Goal: Task Accomplishment & Management: Complete application form

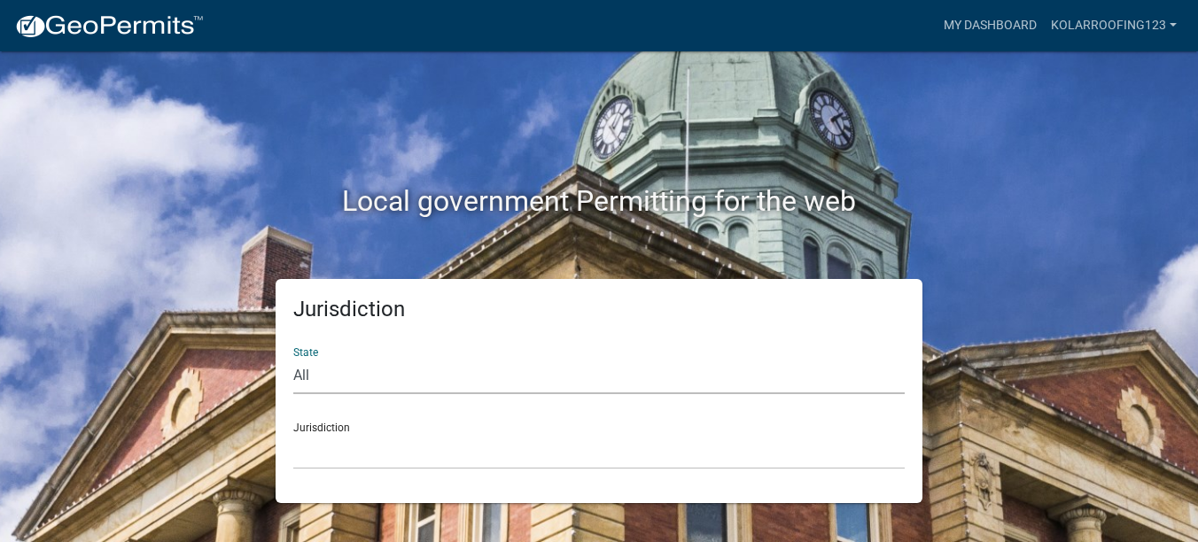
click at [410, 359] on select "All [US_STATE] [US_STATE] [US_STATE] [US_STATE] [US_STATE] [US_STATE] [US_STATE…" at bounding box center [598, 376] width 611 height 36
select select "[US_STATE]"
click at [293, 358] on select "All [US_STATE] [US_STATE] [US_STATE] [US_STATE] [US_STATE] [US_STATE] [US_STATE…" at bounding box center [598, 376] width 611 height 36
click at [362, 436] on select "City of [GEOGRAPHIC_DATA], [US_STATE] City of [GEOGRAPHIC_DATA], [US_STATE] Cit…" at bounding box center [598, 451] width 611 height 36
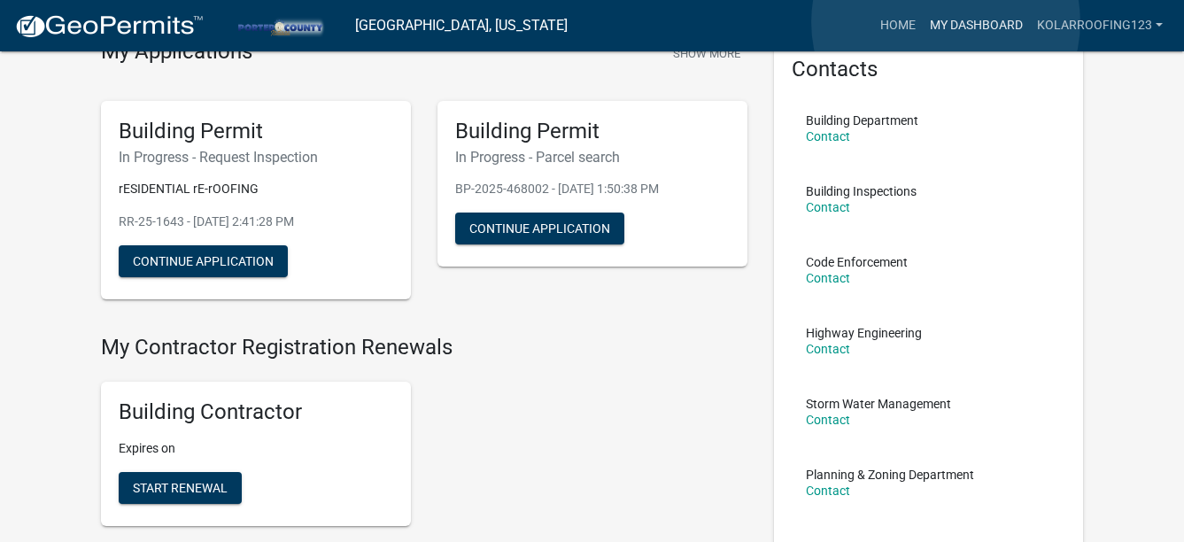
click at [946, 22] on link "My Dashboard" at bounding box center [976, 26] width 107 height 34
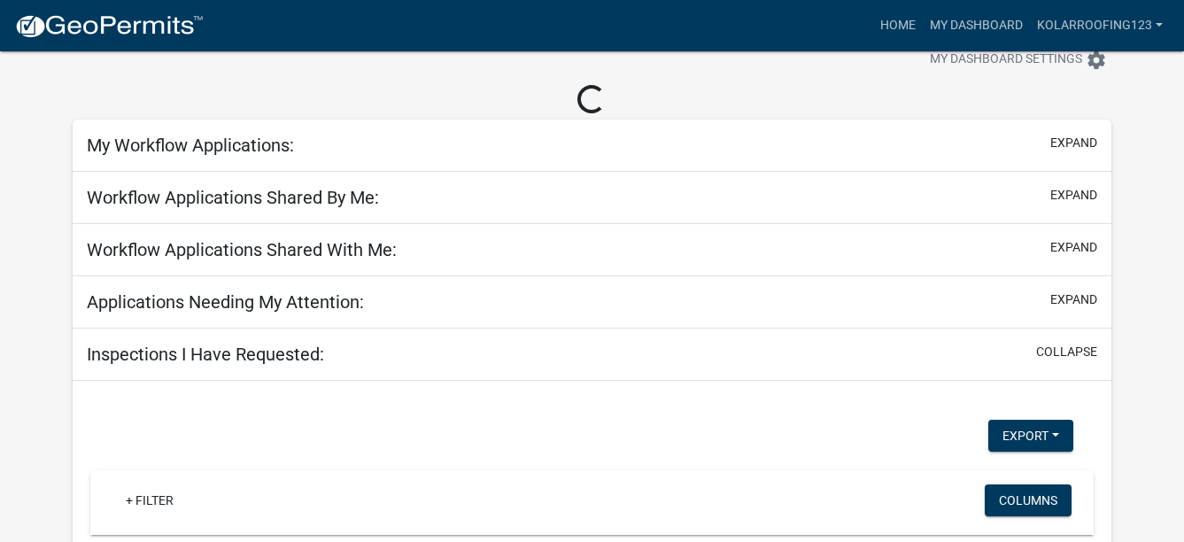
scroll to position [140, 0]
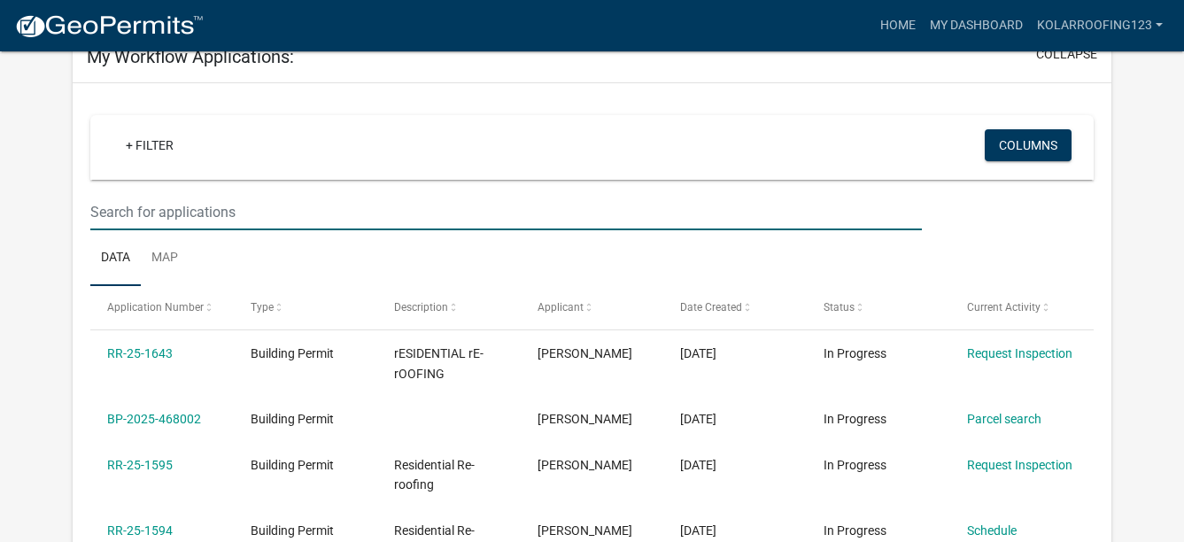
click at [175, 216] on input "text" at bounding box center [506, 212] width 832 height 36
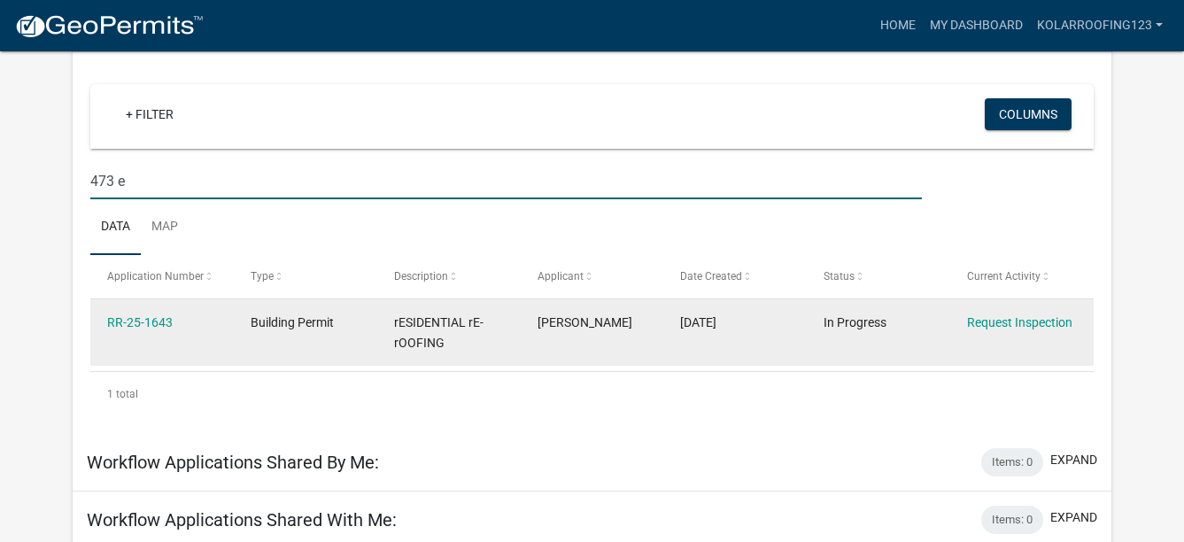
type input "473 e"
click at [283, 322] on span "Building Permit" at bounding box center [292, 322] width 83 height 14
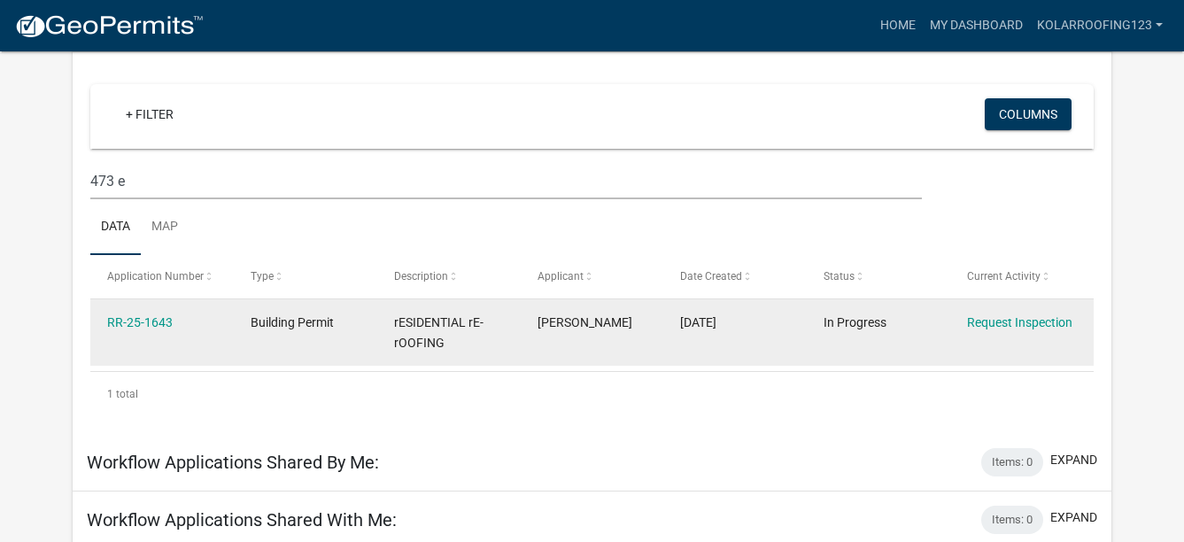
click at [424, 327] on span "rESIDENTIAL rE-rOOFING" at bounding box center [438, 332] width 89 height 35
click at [162, 319] on link "RR-25-1643" at bounding box center [140, 322] width 66 height 14
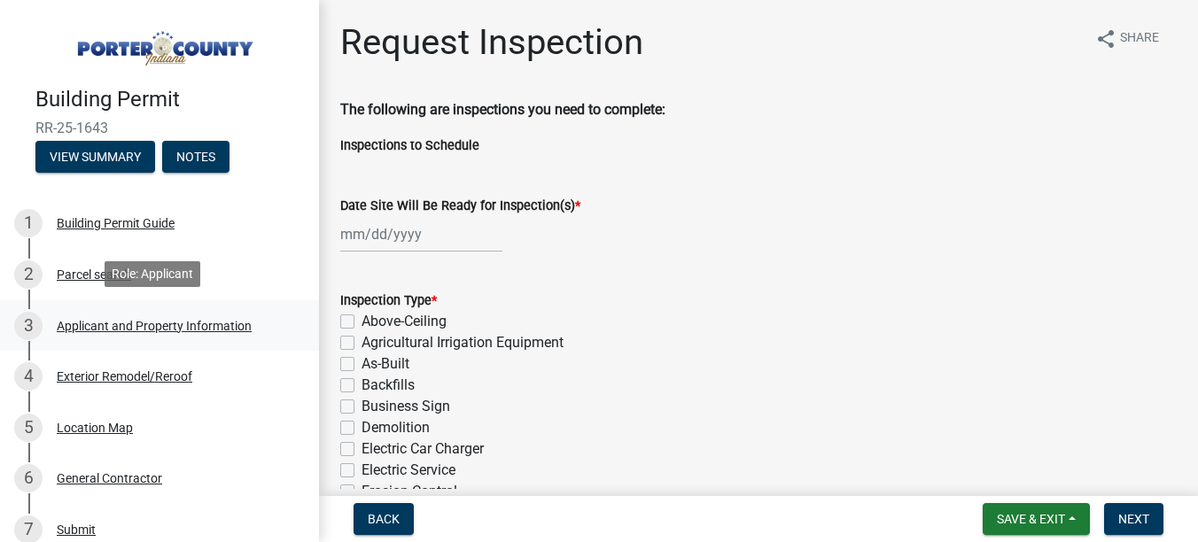
click at [81, 312] on div "3 Applicant and Property Information" at bounding box center [152, 326] width 276 height 28
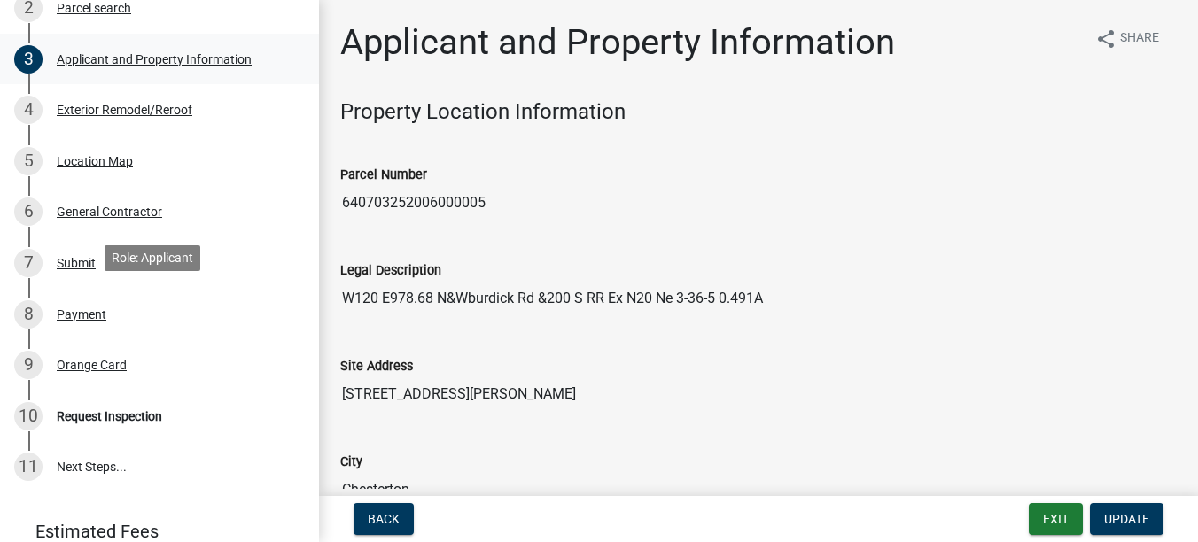
scroll to position [354, 0]
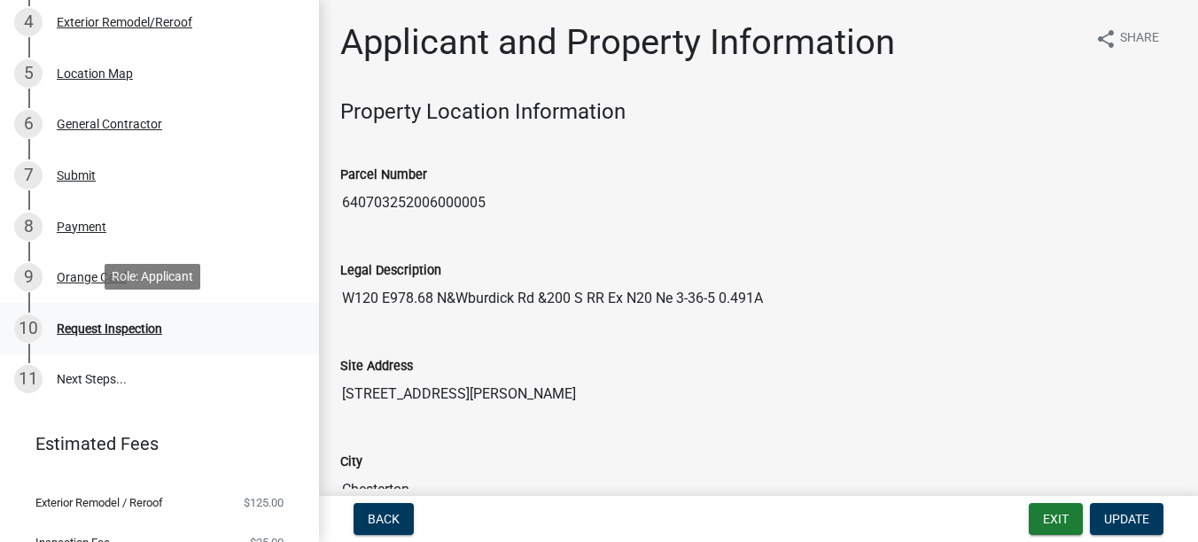
click at [95, 322] on div "Request Inspection" at bounding box center [109, 328] width 105 height 12
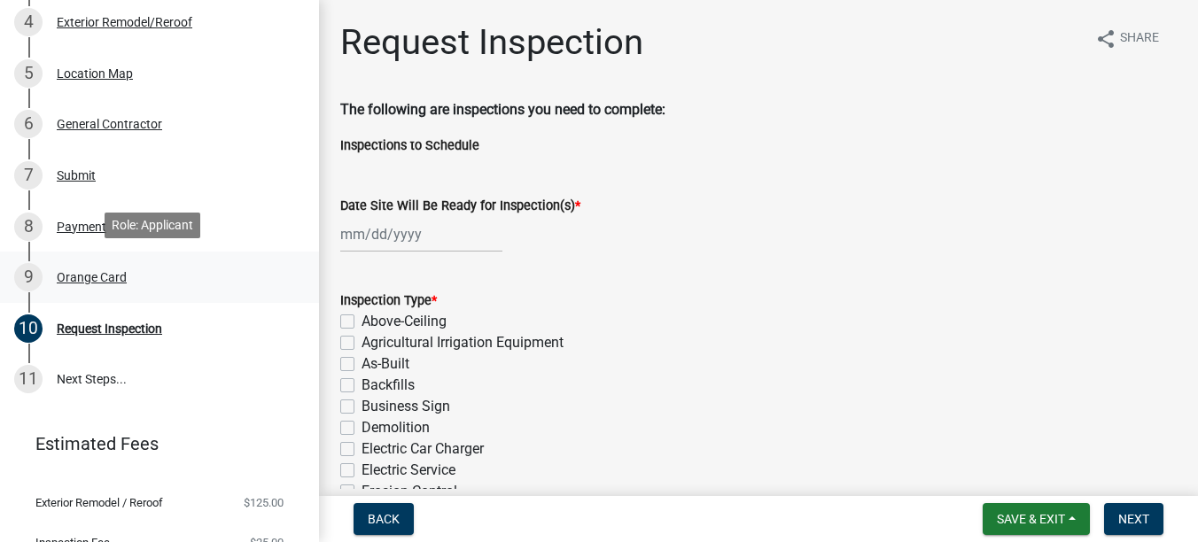
click at [136, 271] on div "9 Orange Card" at bounding box center [152, 277] width 276 height 28
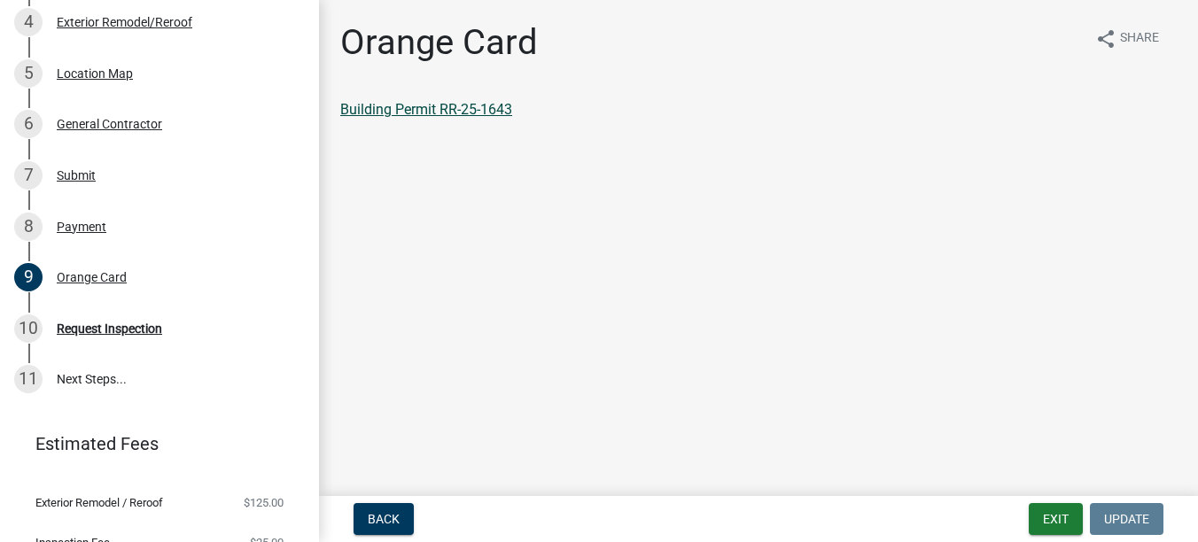
click at [402, 111] on link "Building Permit RR-25-1643" at bounding box center [426, 109] width 172 height 17
click at [72, 236] on div "8 Payment" at bounding box center [152, 227] width 276 height 28
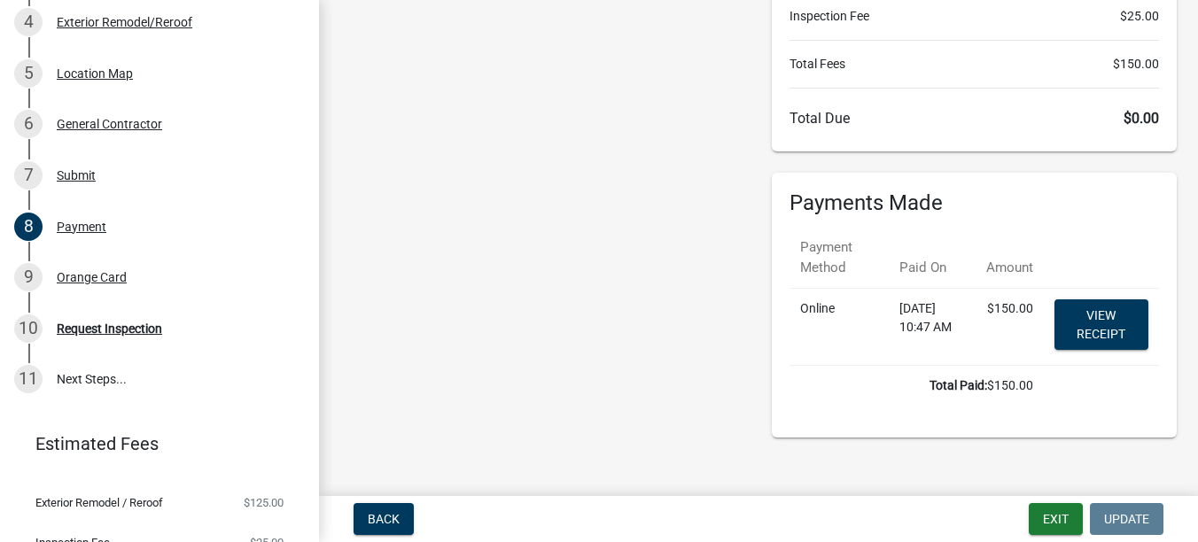
scroll to position [222, 0]
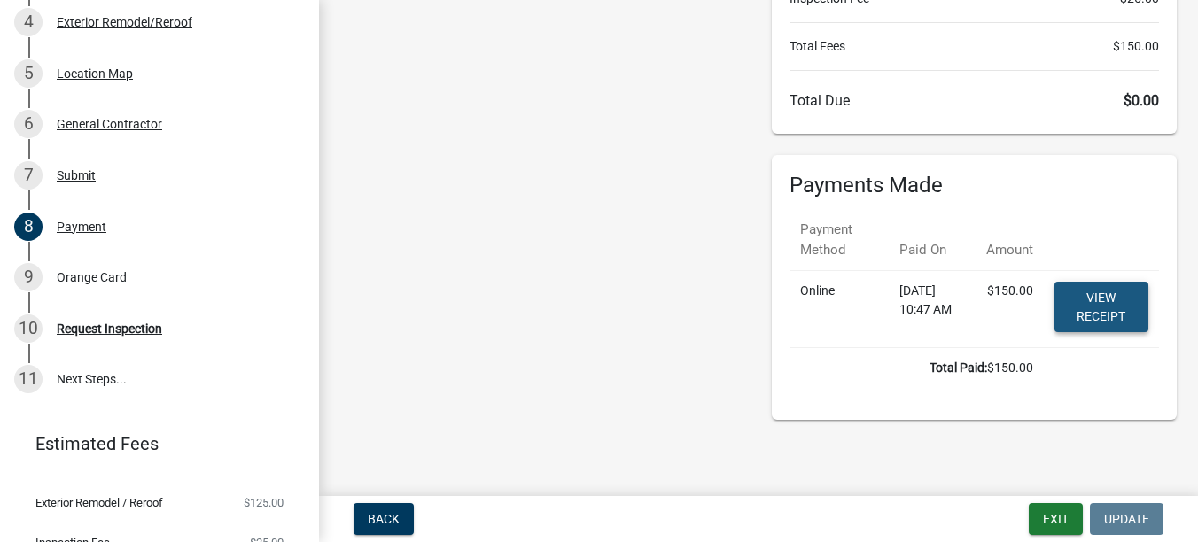
click at [1090, 300] on link "View receipt" at bounding box center [1101, 307] width 94 height 50
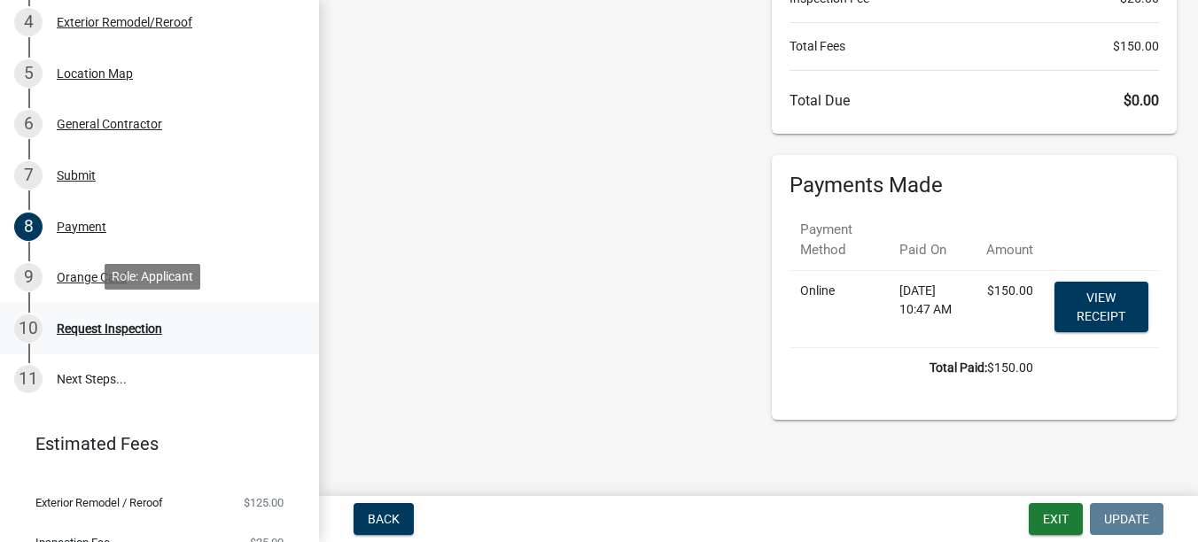
click at [107, 316] on div "10 Request Inspection" at bounding box center [152, 328] width 276 height 28
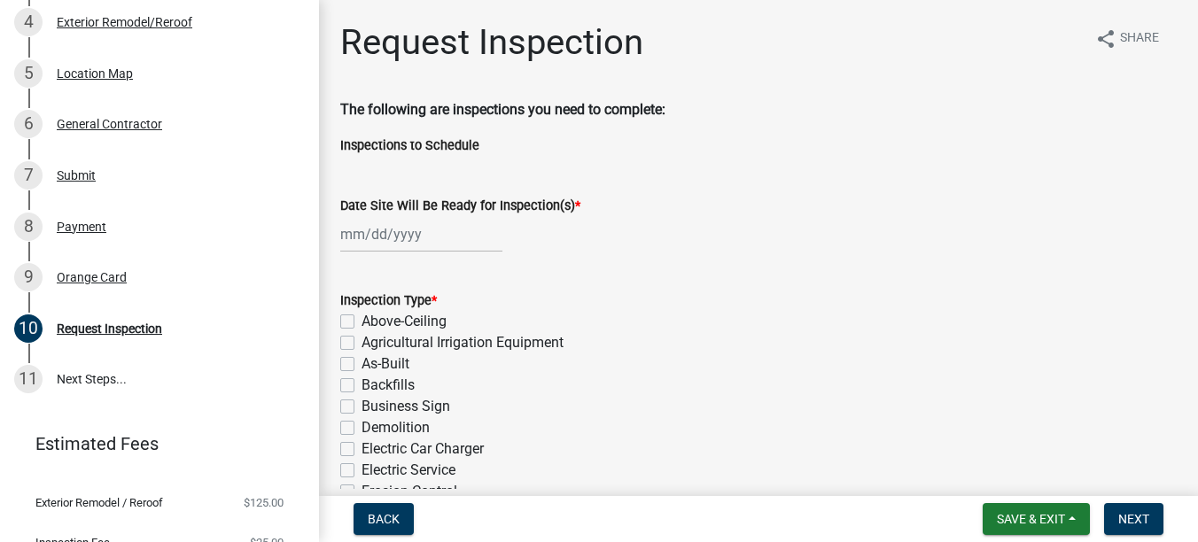
click at [346, 231] on div at bounding box center [421, 234] width 162 height 36
select select "9"
select select "2025"
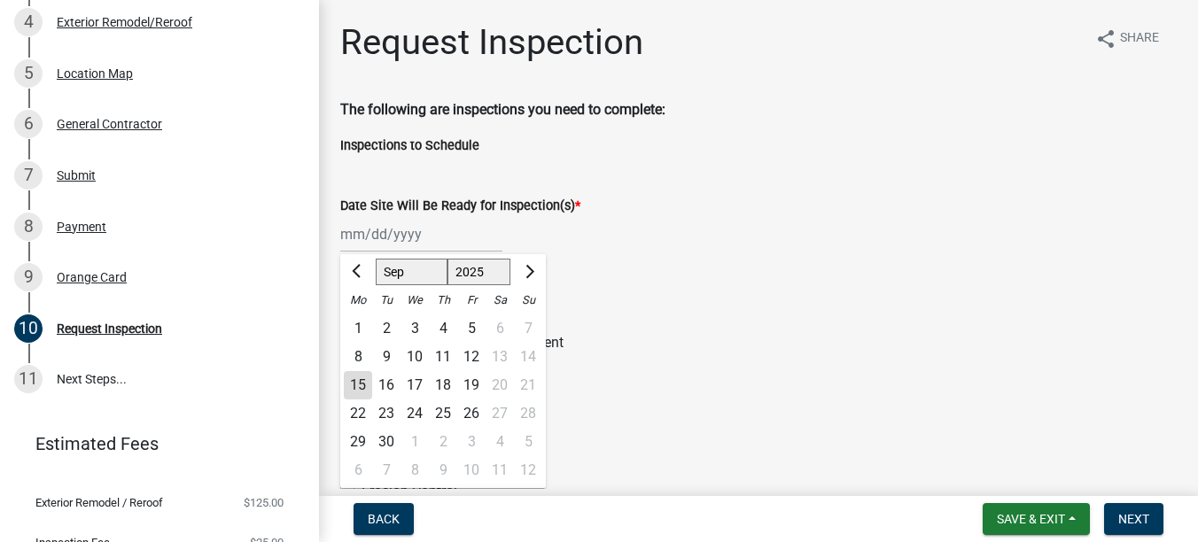
click at [448, 392] on div "18" at bounding box center [443, 385] width 28 height 28
type input "[DATE]"
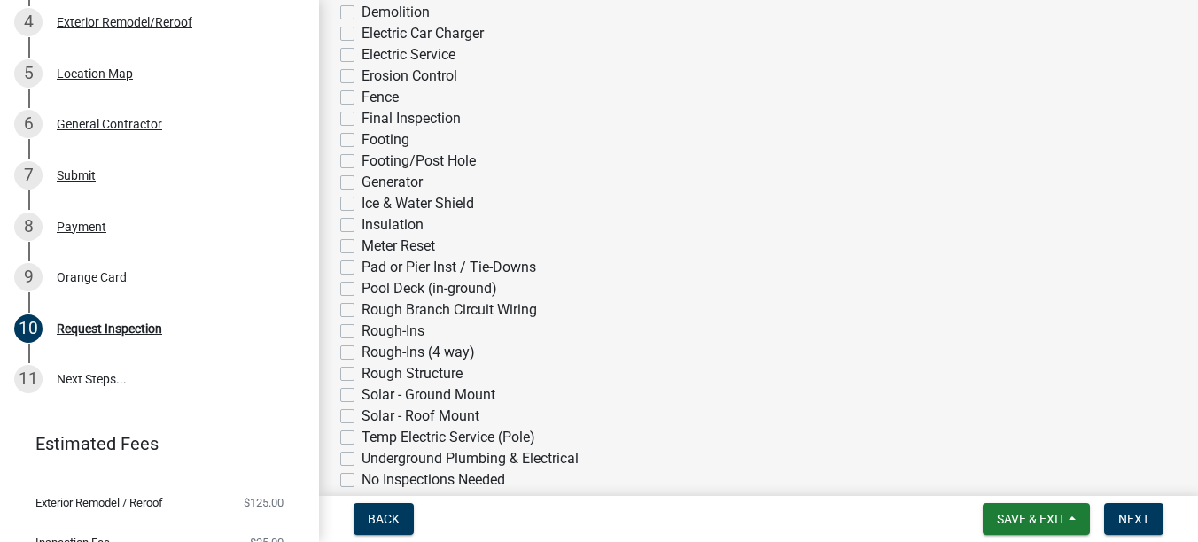
scroll to position [443, 0]
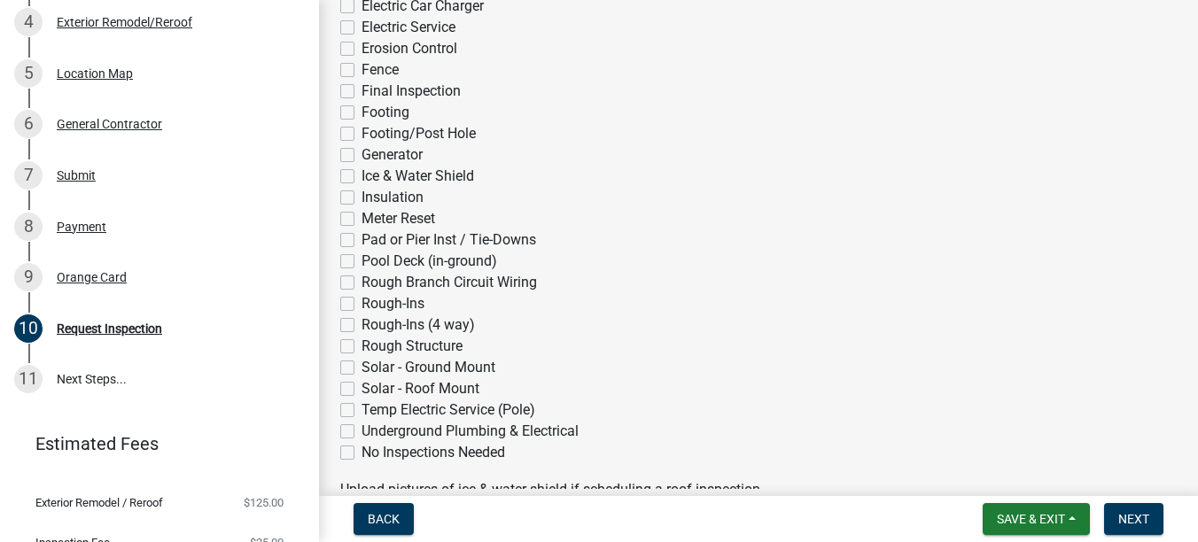
click at [382, 173] on label "Ice & Water Shield" at bounding box center [417, 176] width 112 height 21
click at [373, 173] on input "Ice & Water Shield" at bounding box center [367, 172] width 12 height 12
checkbox input "true"
checkbox input "false"
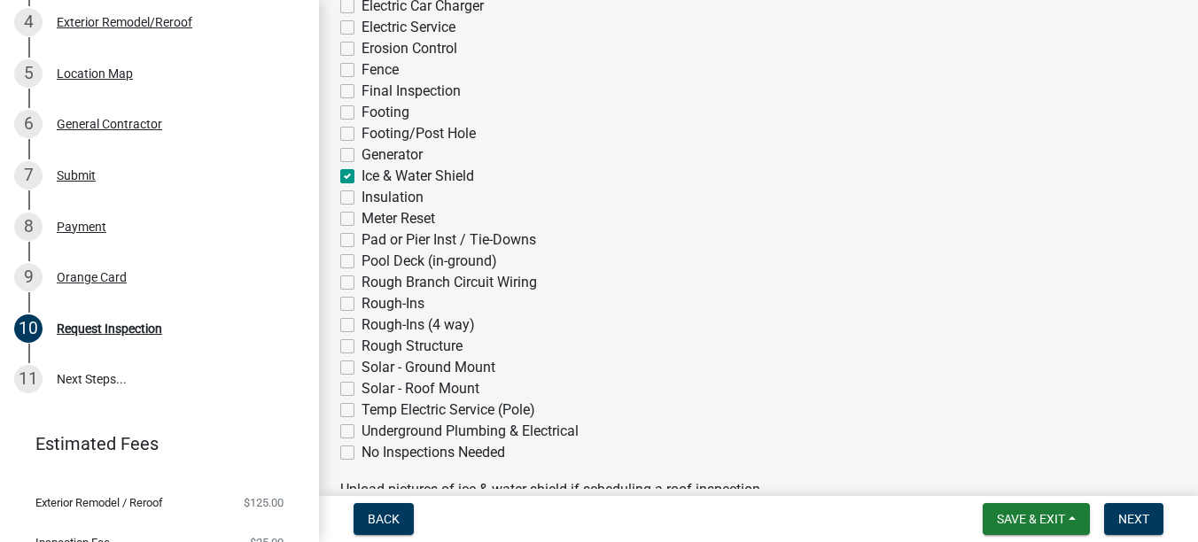
checkbox input "false"
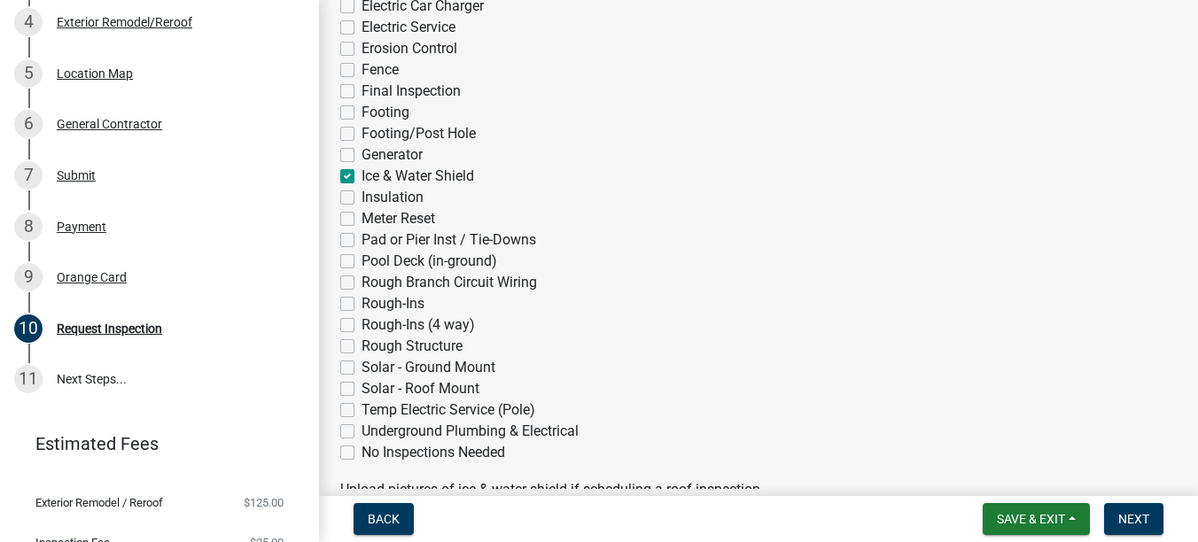
checkbox input "false"
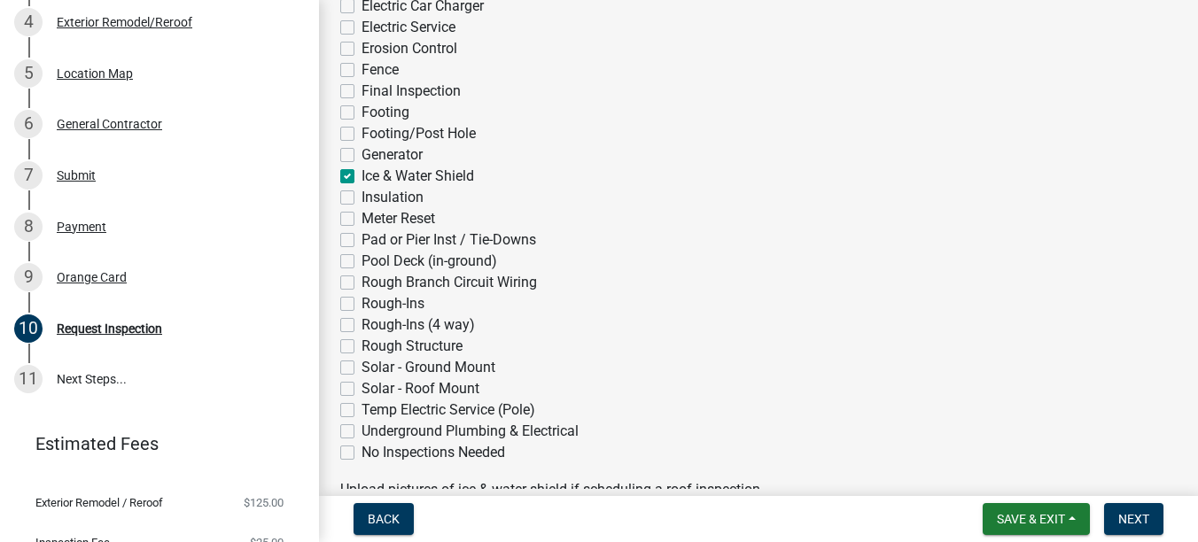
checkbox input "false"
checkbox input "true"
checkbox input "false"
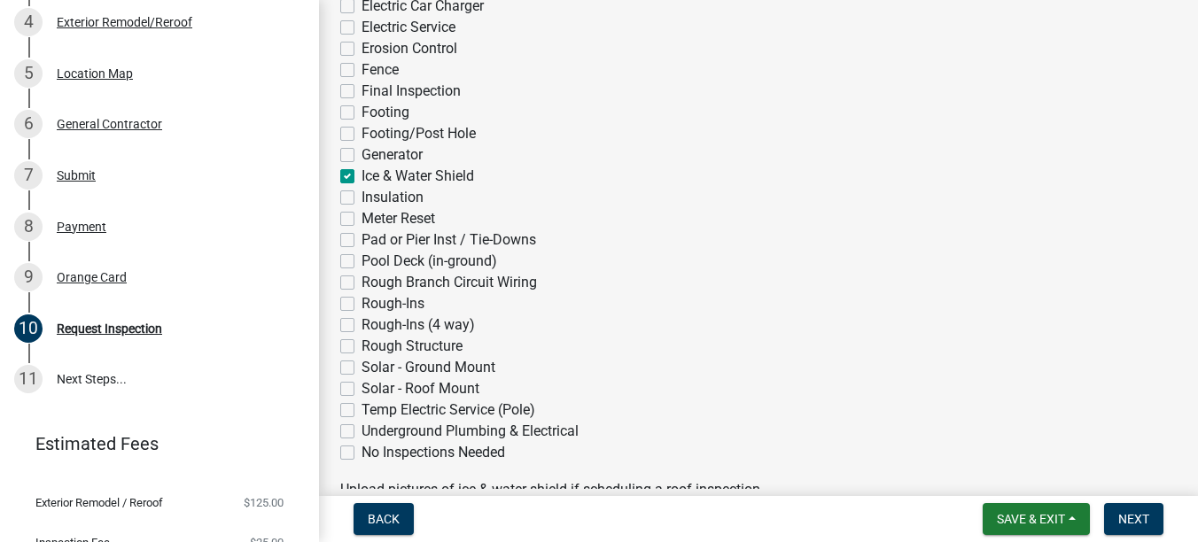
checkbox input "false"
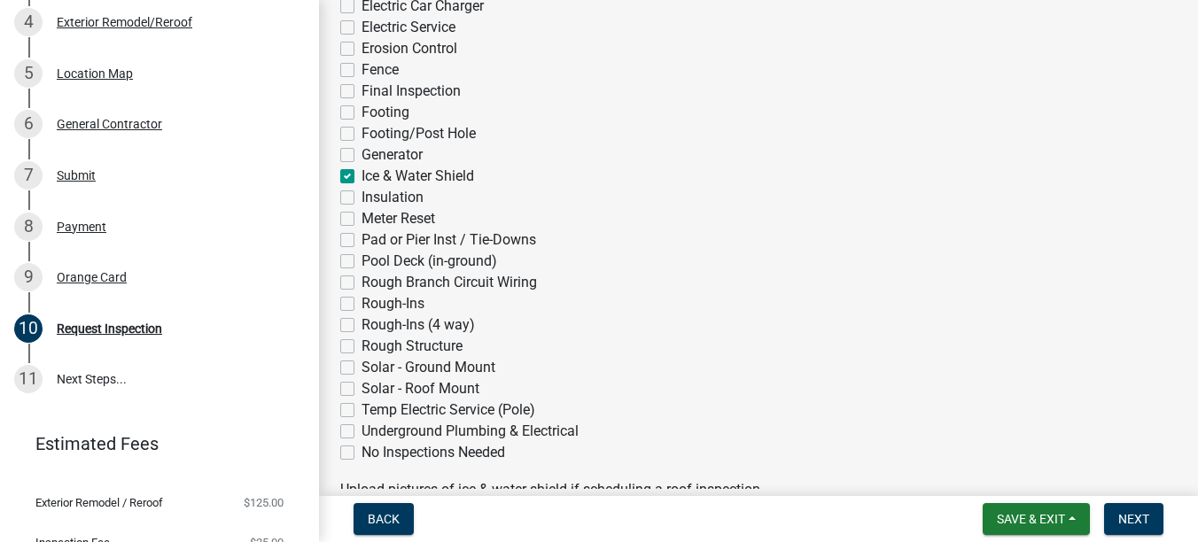
checkbox input "false"
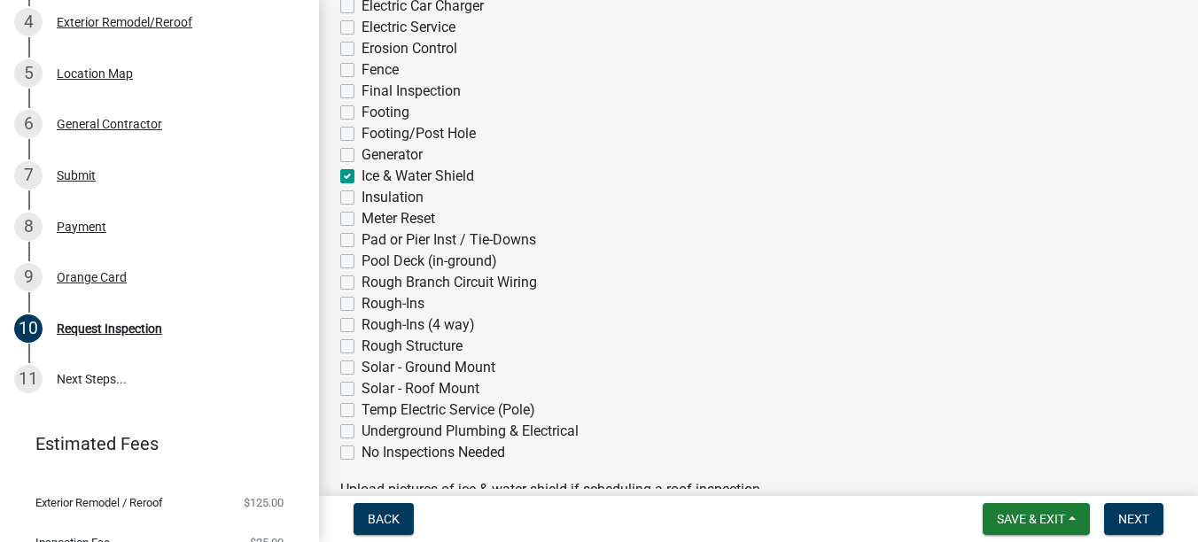
checkbox input "false"
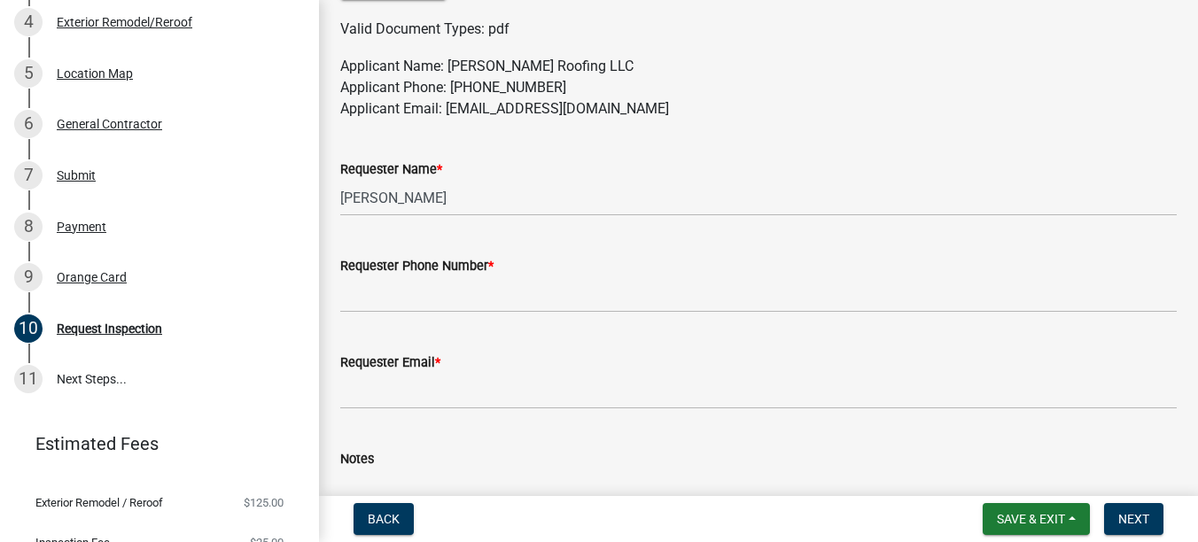
scroll to position [1063, 0]
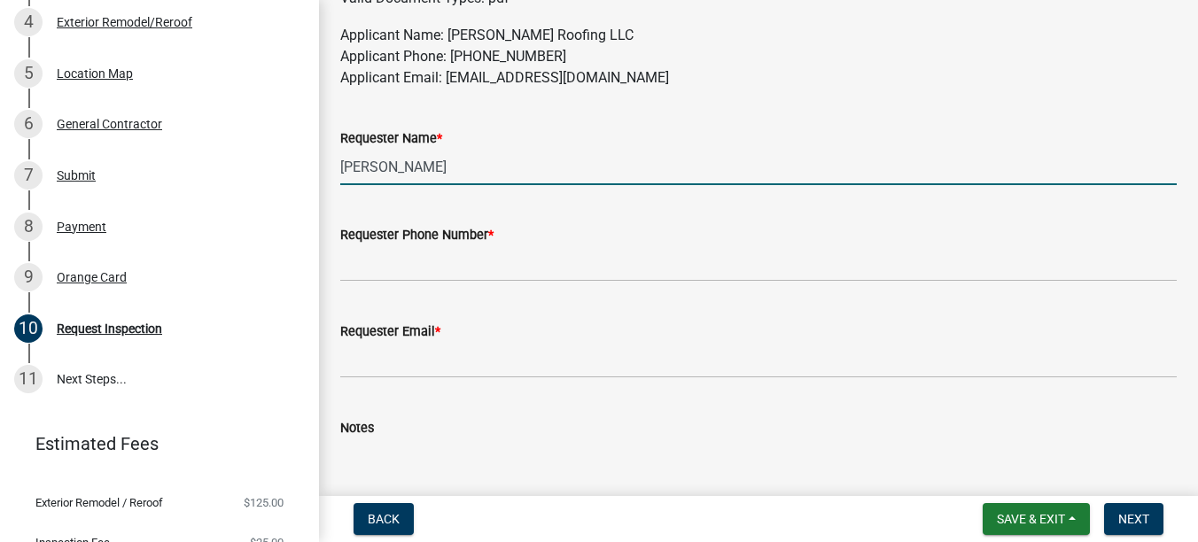
click at [384, 161] on input "[PERSON_NAME]" at bounding box center [758, 167] width 836 height 36
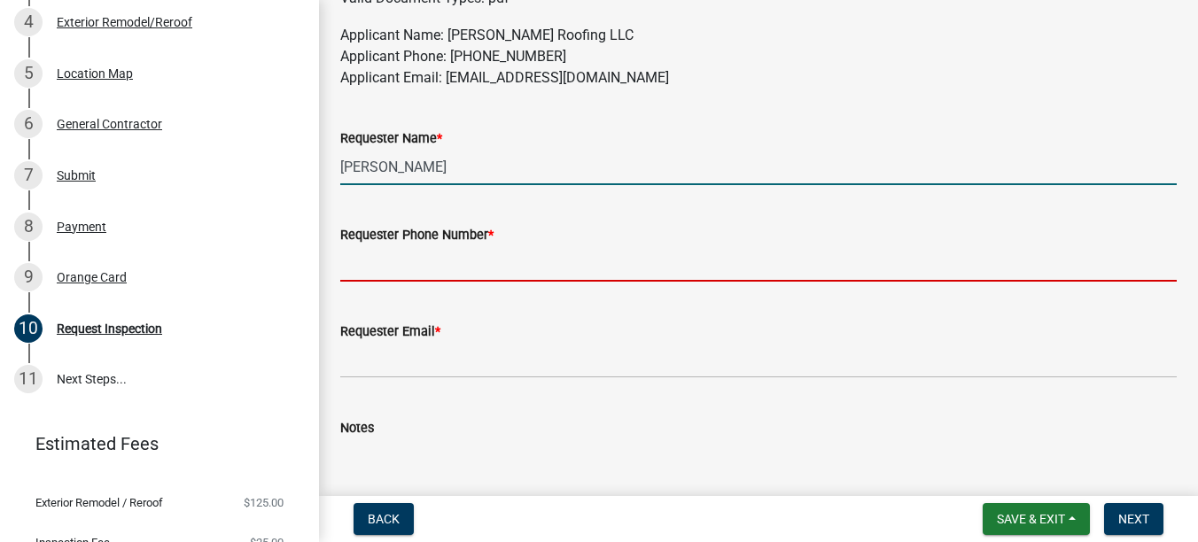
click at [406, 255] on input "Requester Phone Number *" at bounding box center [758, 263] width 836 height 36
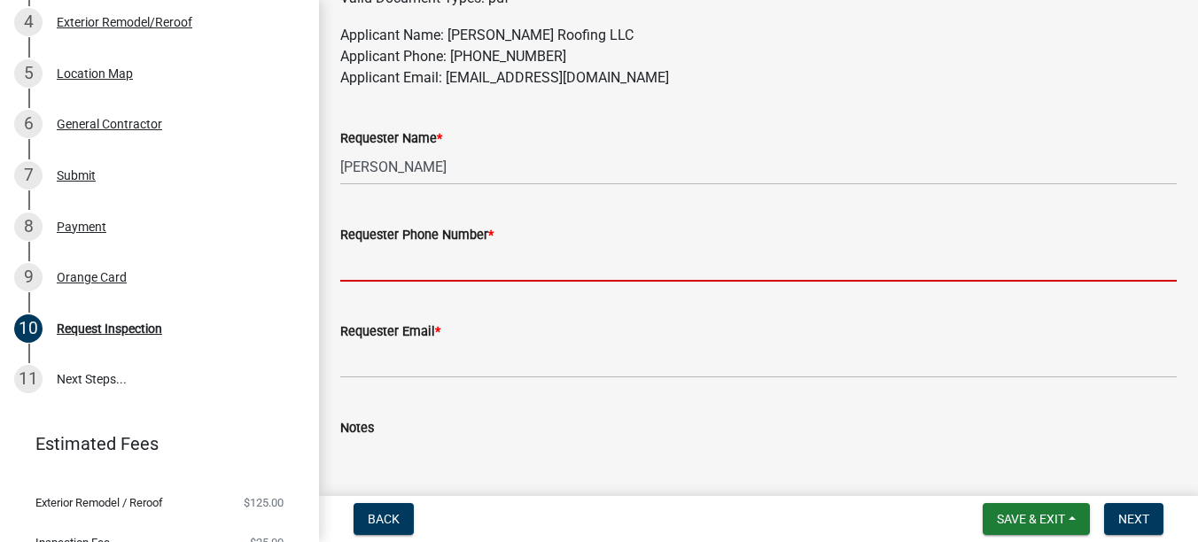
type input "[PHONE_NUMBER]"
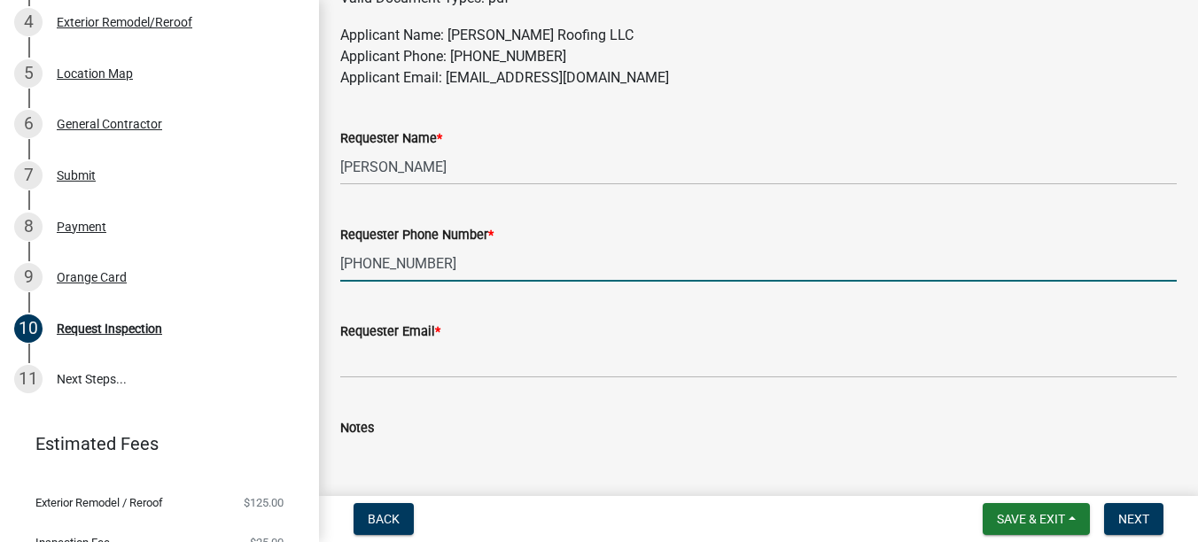
type input "[EMAIL_ADDRESS][DOMAIN_NAME]"
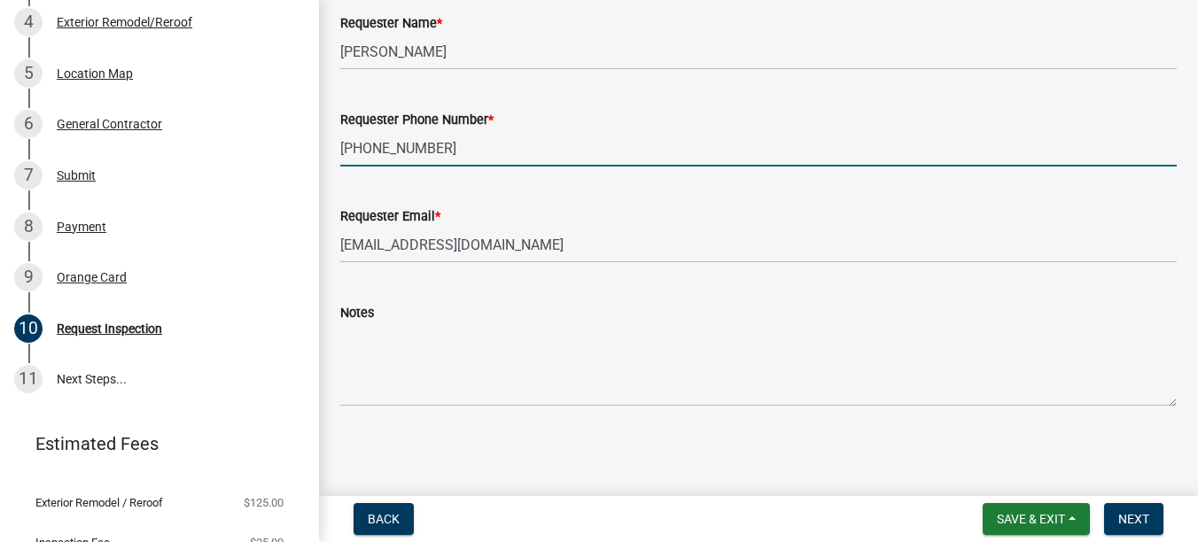
scroll to position [1179, 0]
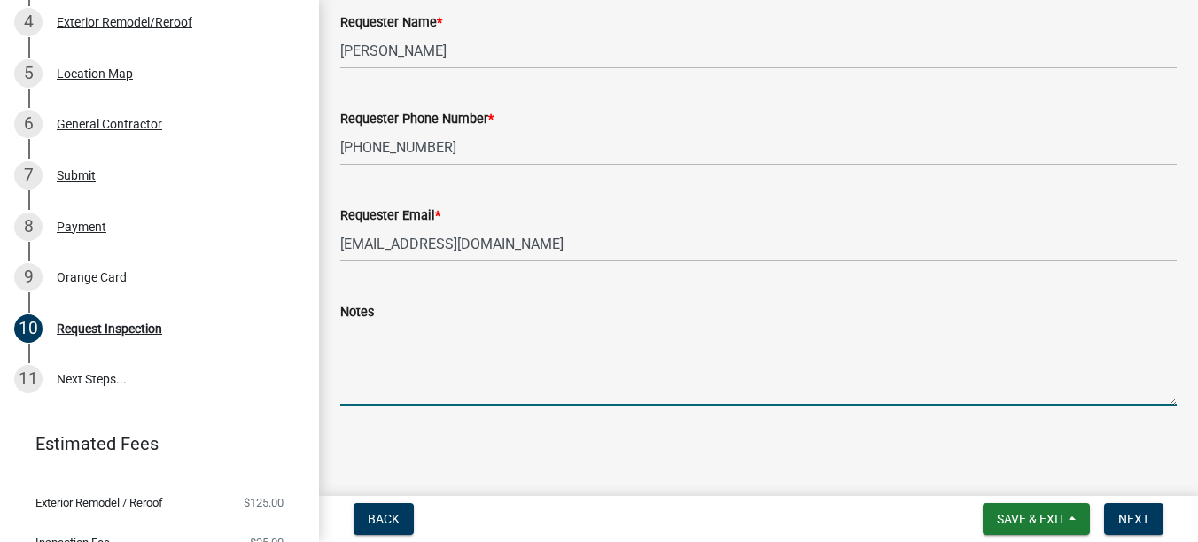
click at [427, 365] on textarea "Notes" at bounding box center [758, 363] width 836 height 83
type textarea "approximately 10AM"
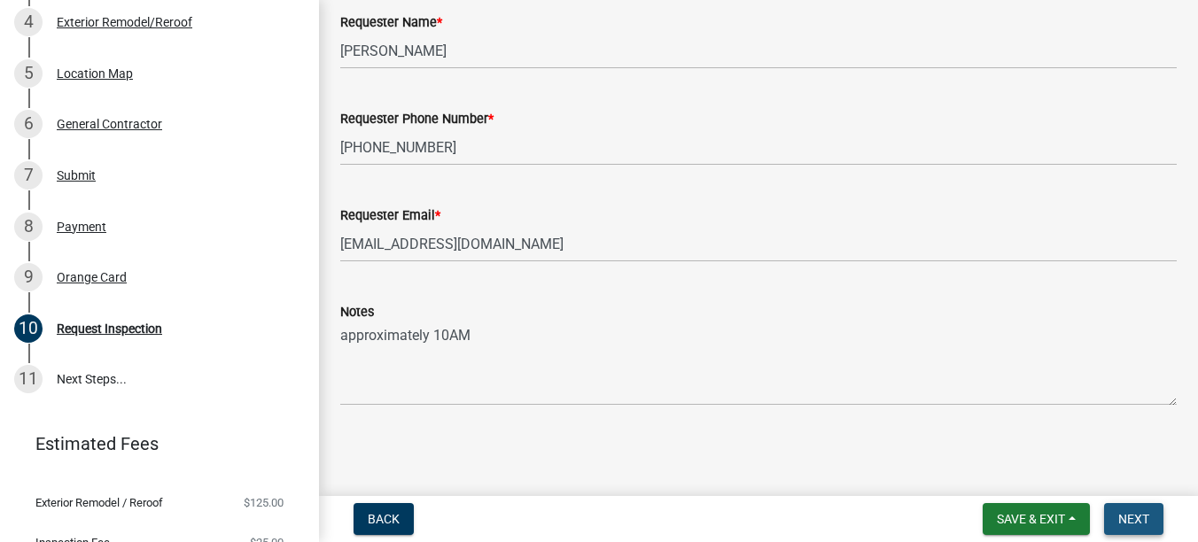
click at [1122, 521] on span "Next" at bounding box center [1133, 519] width 31 height 14
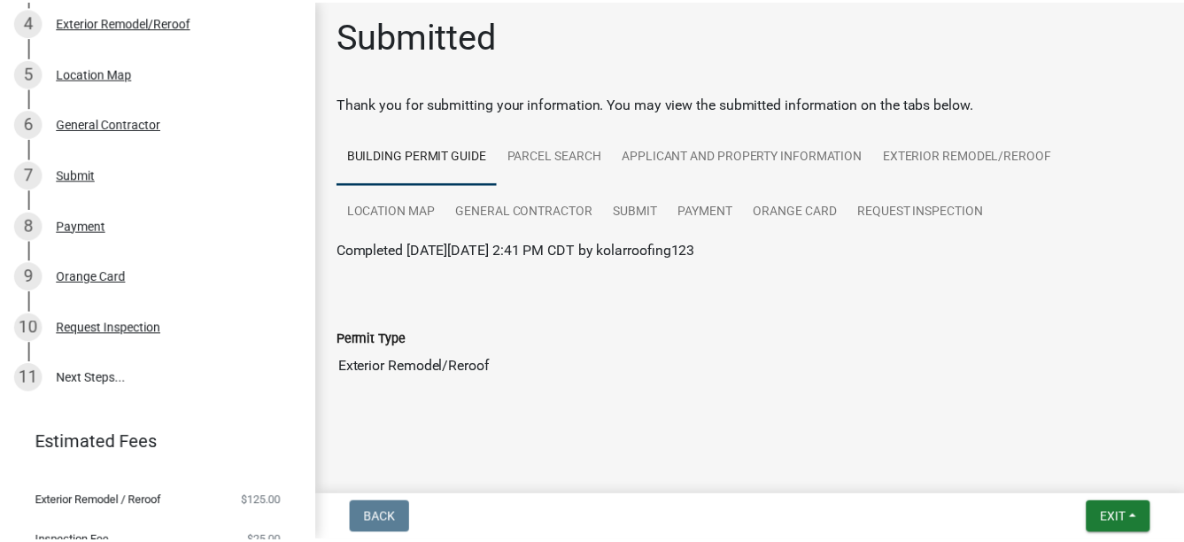
scroll to position [7, 0]
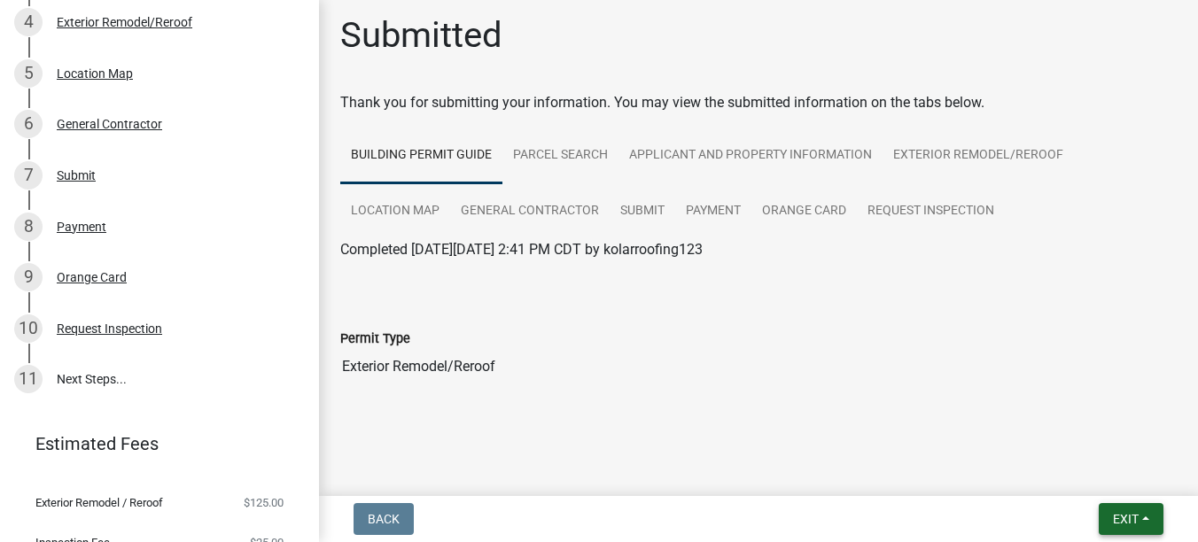
click at [1119, 509] on button "Exit" at bounding box center [1130, 519] width 65 height 32
click at [1063, 471] on button "Save & Exit" at bounding box center [1092, 473] width 142 height 43
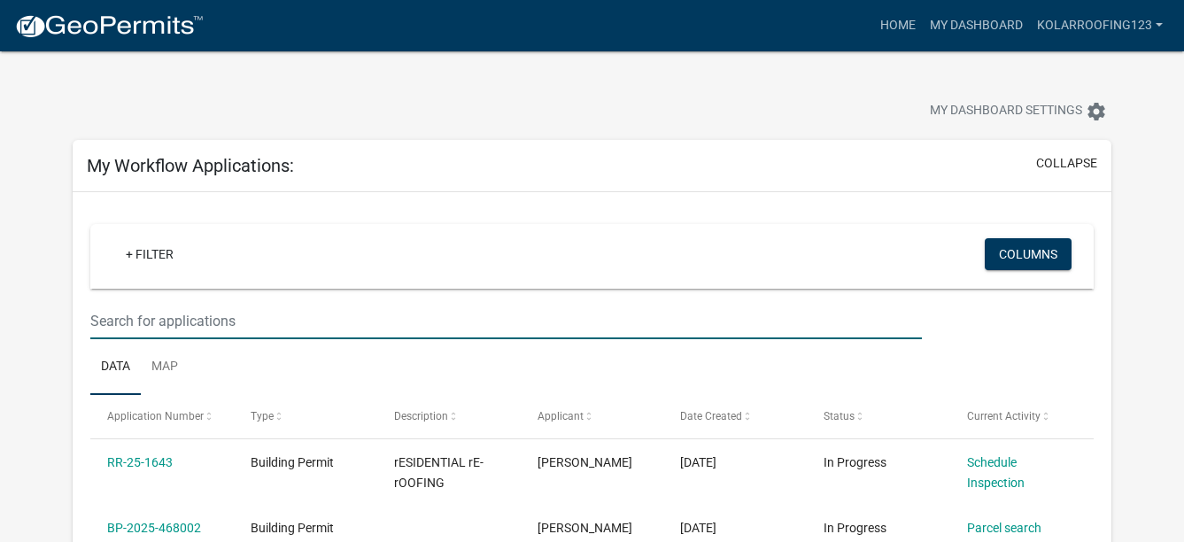
click at [709, 327] on input "text" at bounding box center [506, 321] width 832 height 36
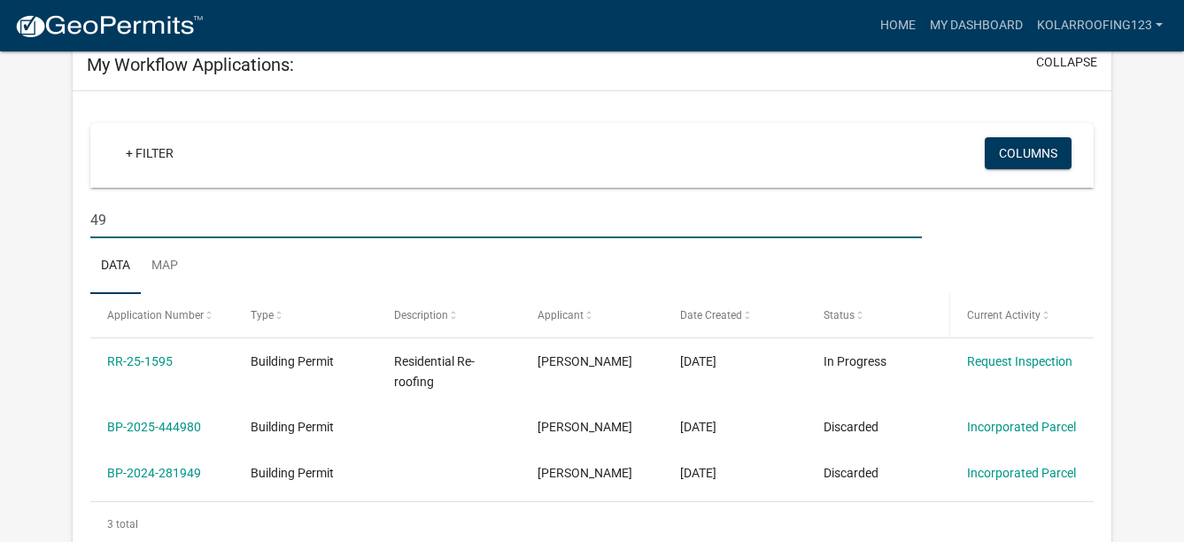
scroll to position [177, 0]
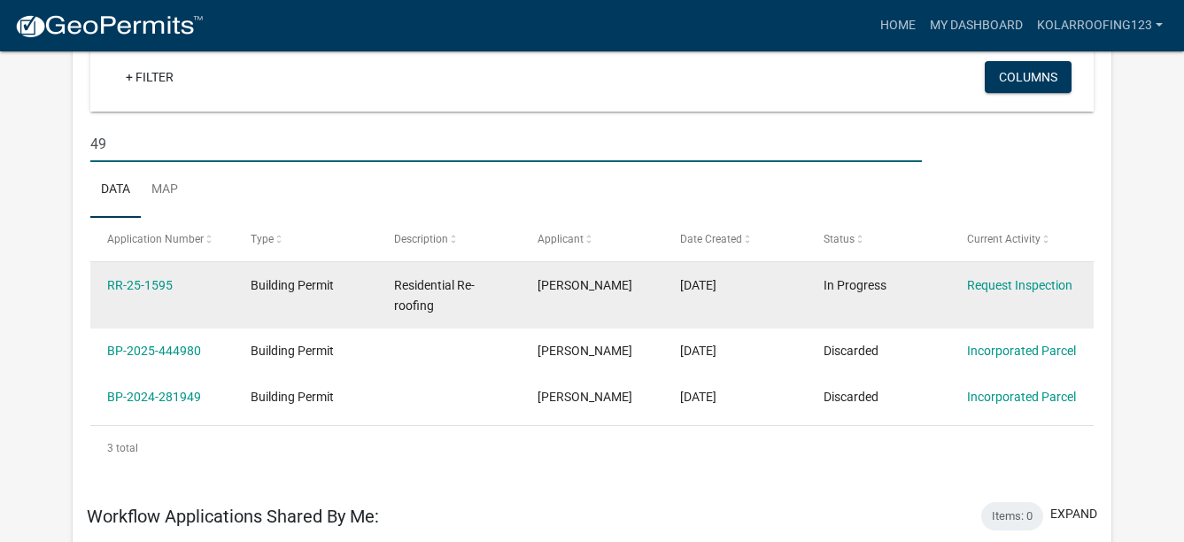
type input "49"
click at [975, 296] on datatable-body-cell "Request Inspection" at bounding box center [1021, 295] width 143 height 66
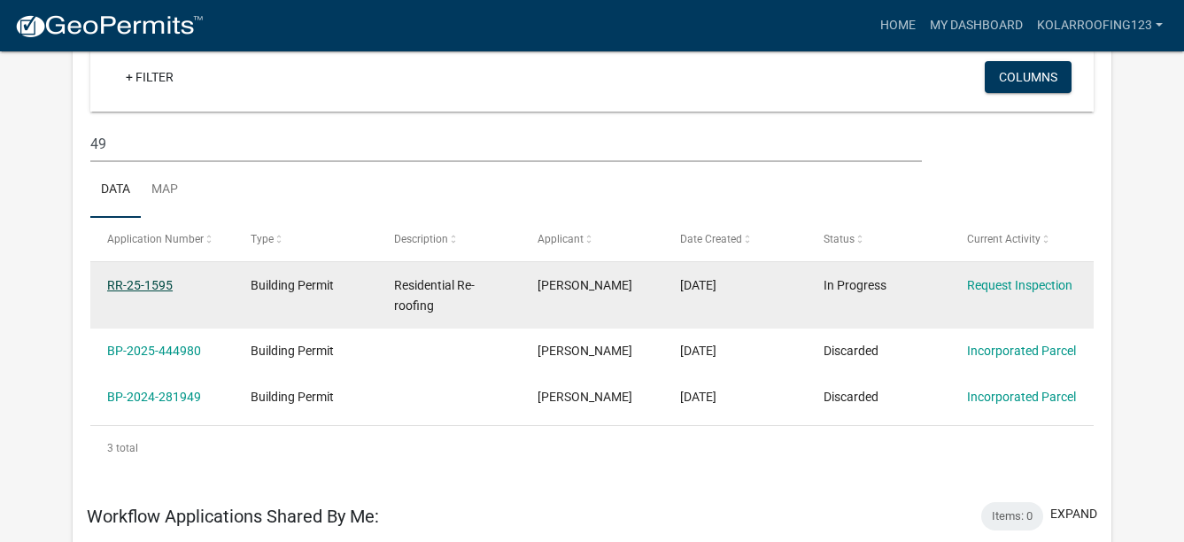
click at [164, 282] on link "RR-25-1595" at bounding box center [140, 285] width 66 height 14
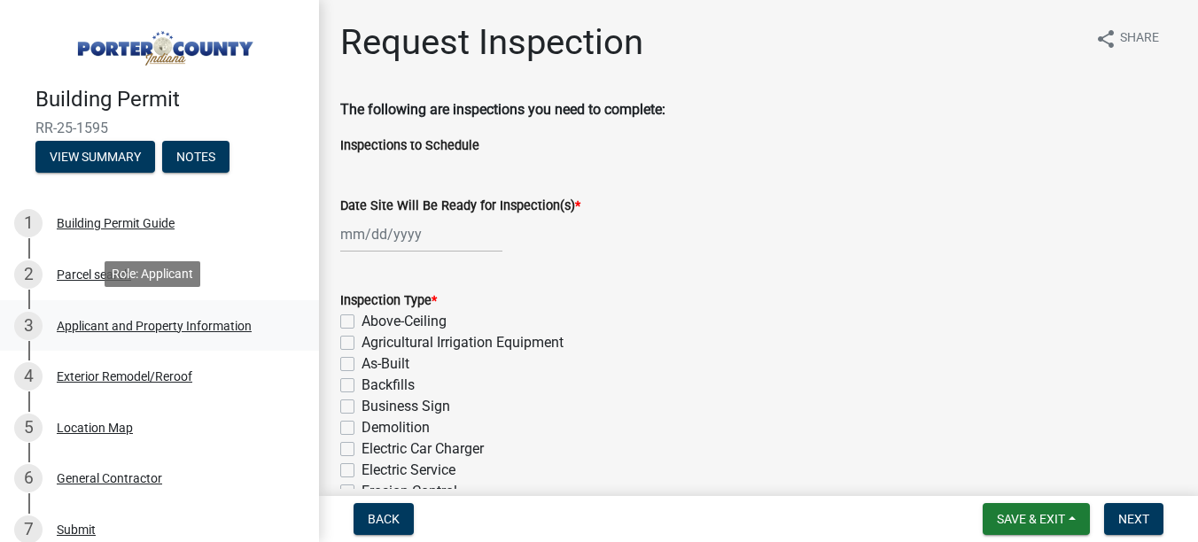
click at [74, 320] on div "Applicant and Property Information" at bounding box center [154, 326] width 195 height 12
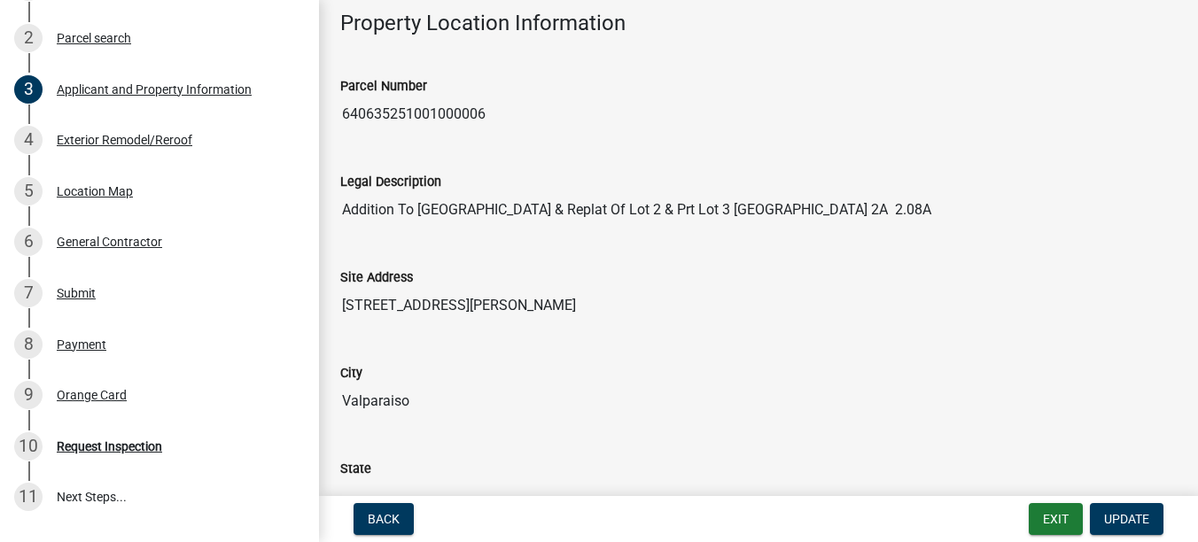
scroll to position [266, 0]
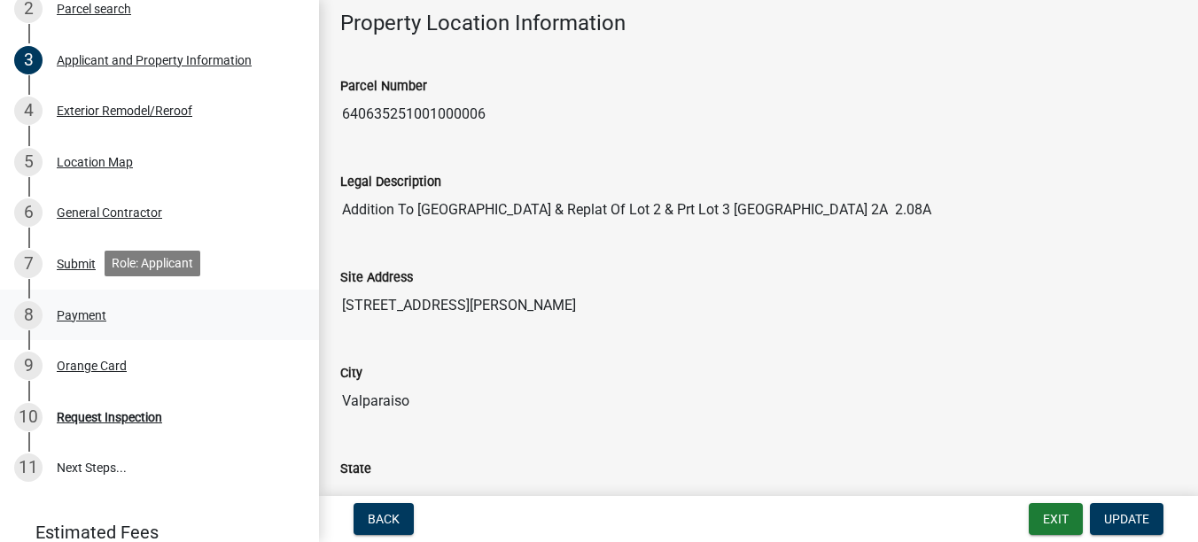
click at [52, 303] on div "8 Payment" at bounding box center [152, 315] width 276 height 28
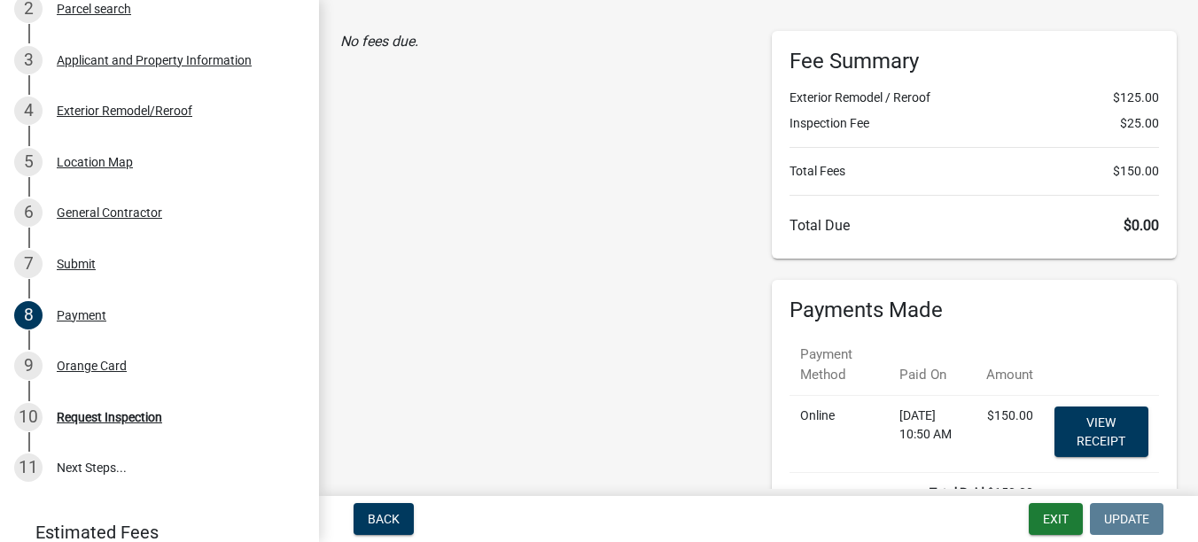
scroll to position [177, 0]
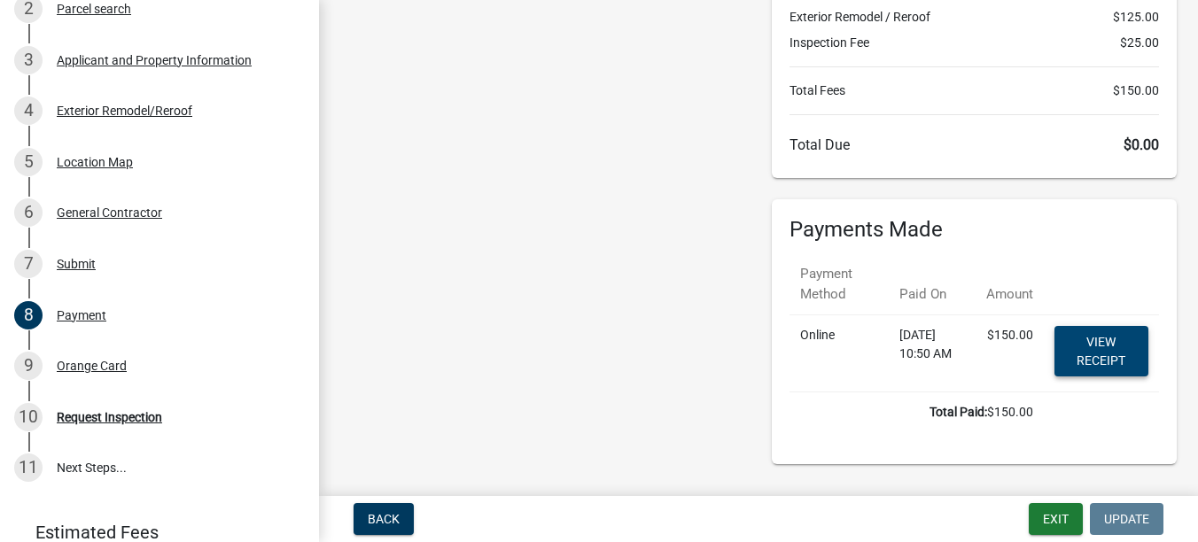
click at [1095, 372] on link "View receipt" at bounding box center [1101, 351] width 94 height 50
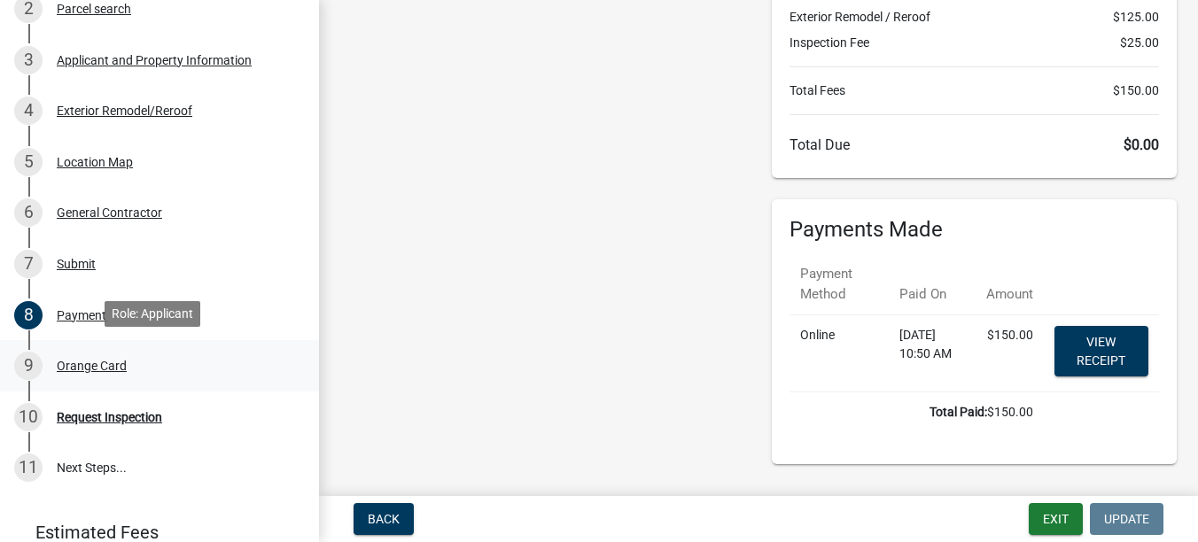
click at [128, 355] on div "9 Orange Card" at bounding box center [152, 366] width 276 height 28
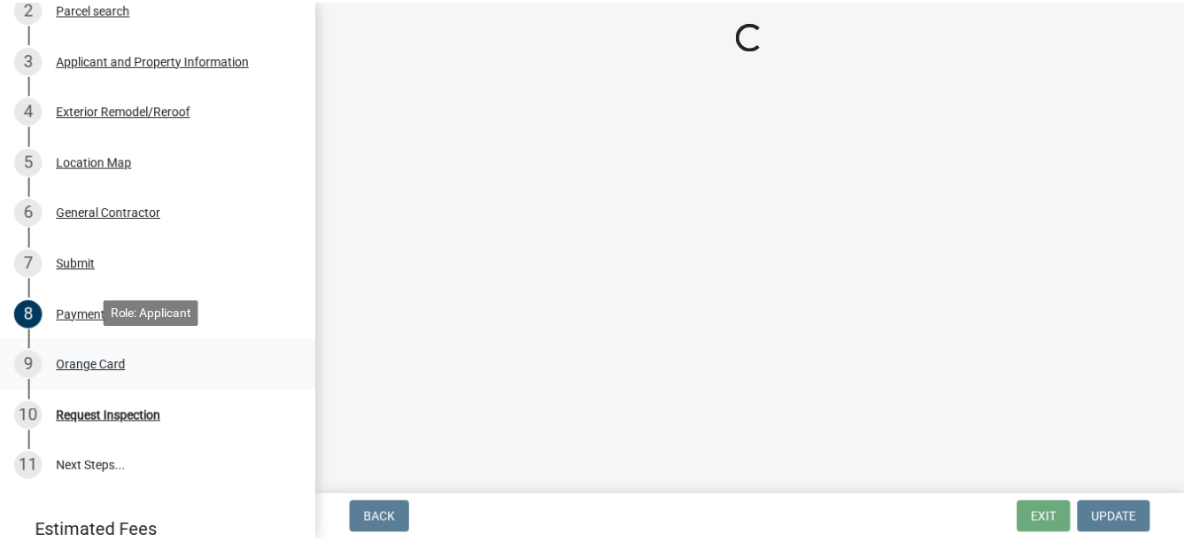
scroll to position [0, 0]
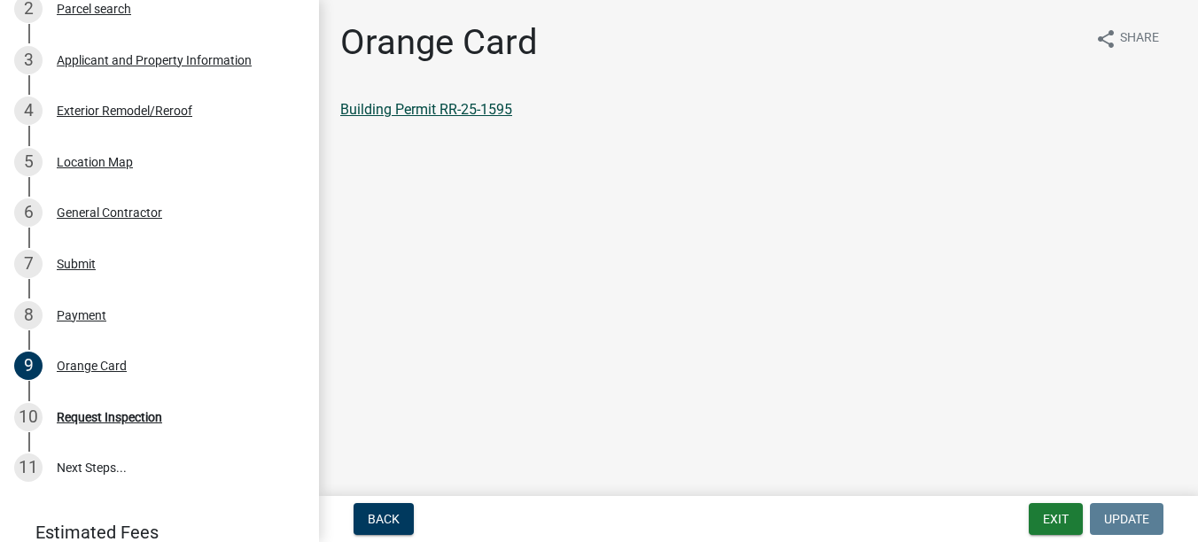
click at [479, 102] on link "Building Permit RR-25-1595" at bounding box center [426, 109] width 172 height 17
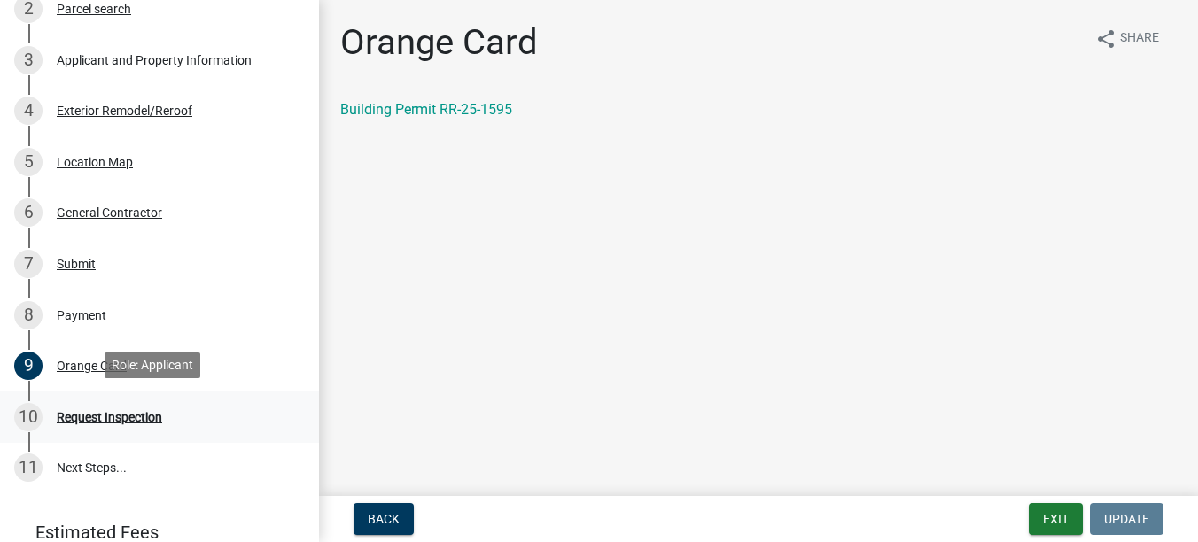
click at [108, 422] on div "10 Request Inspection" at bounding box center [152, 417] width 276 height 28
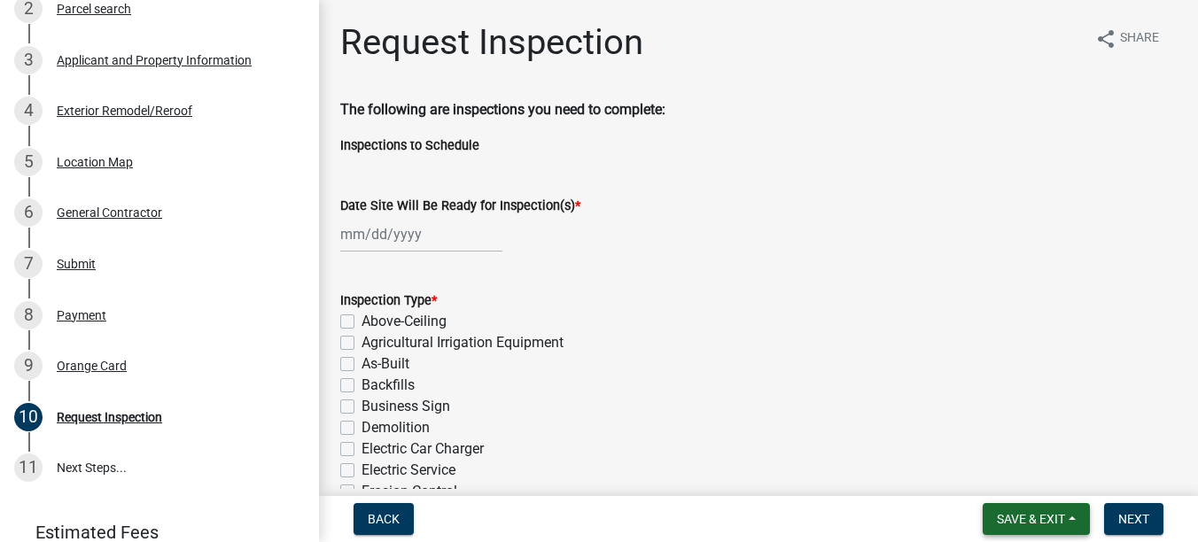
click at [1045, 522] on span "Save & Exit" at bounding box center [1031, 519] width 68 height 14
click at [983, 475] on button "Save & Exit" at bounding box center [1019, 473] width 142 height 43
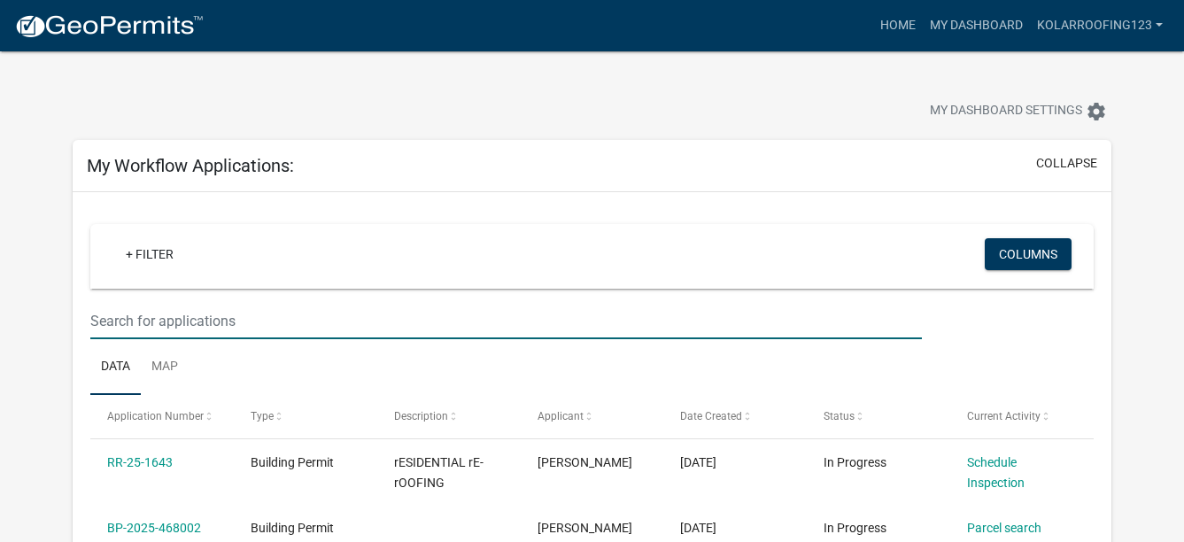
click at [391, 321] on input "text" at bounding box center [506, 321] width 832 height 36
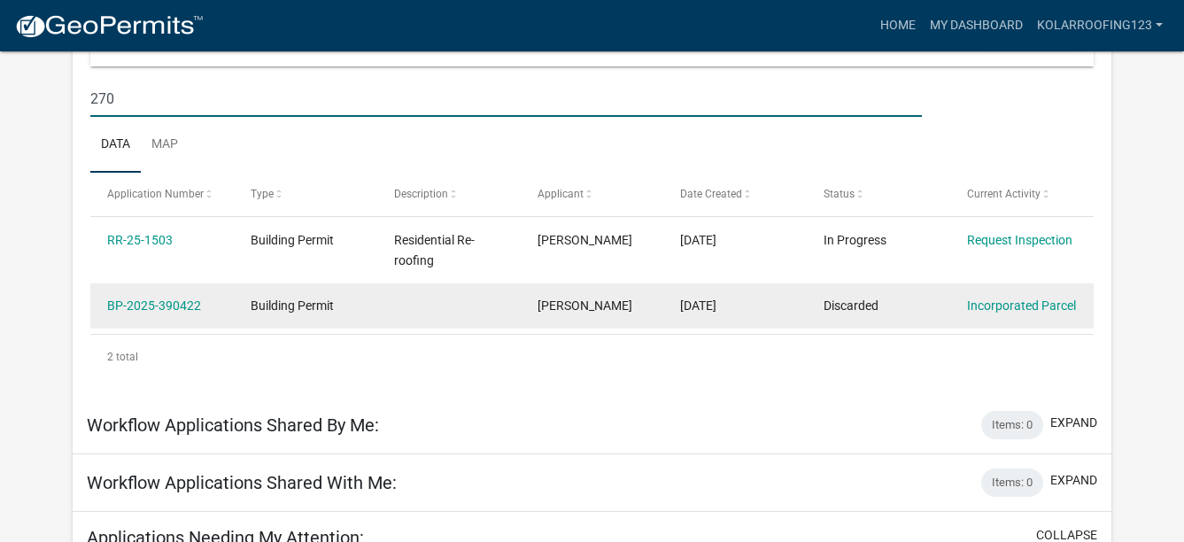
scroll to position [266, 0]
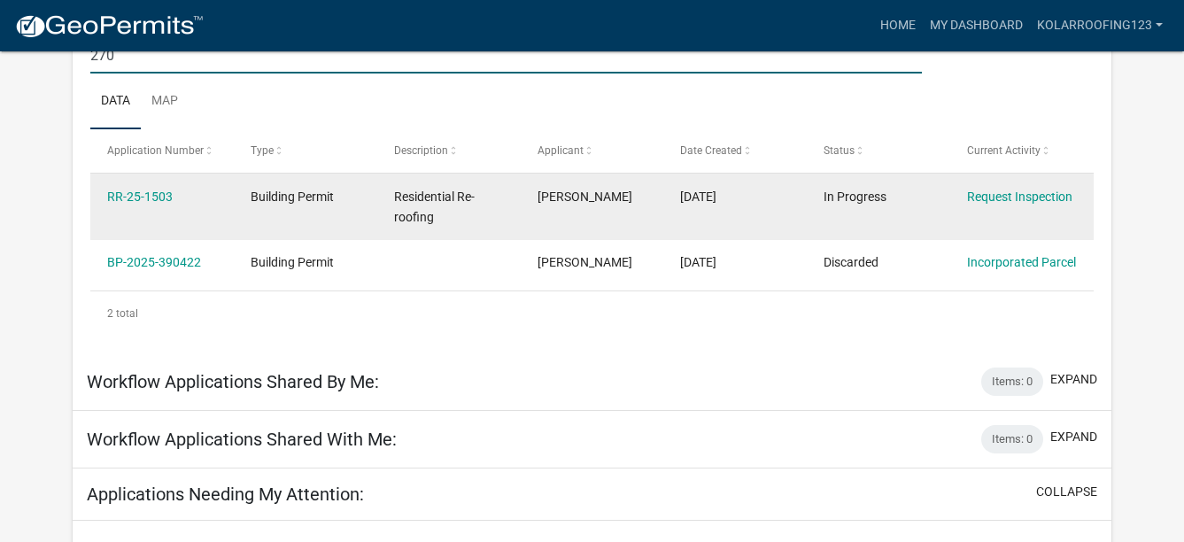
type input "270"
click at [804, 209] on datatable-body-cell "[DATE]" at bounding box center [734, 207] width 143 height 66
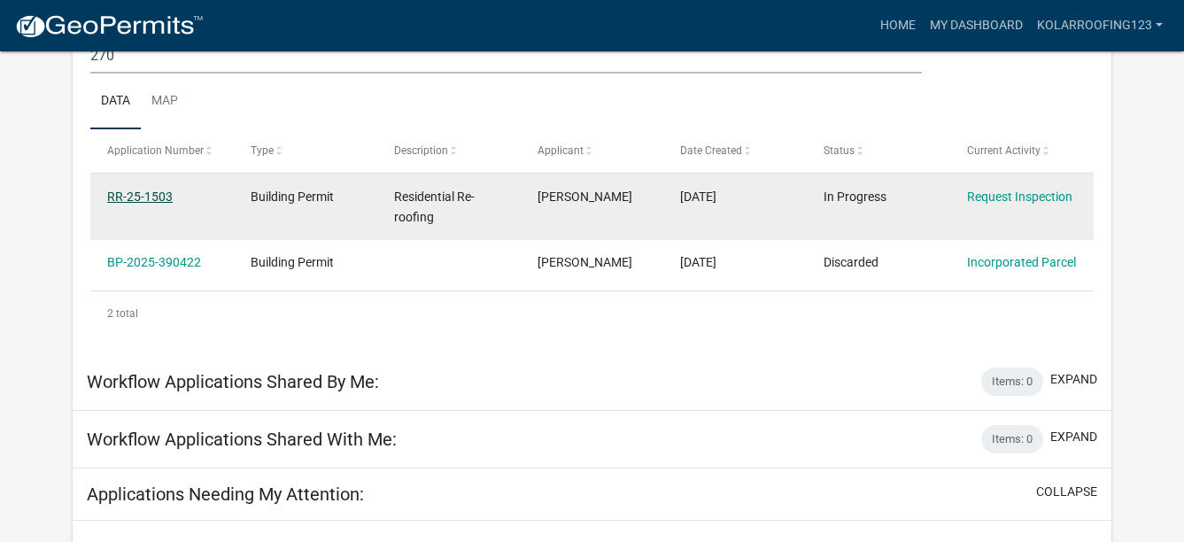
click at [144, 196] on link "RR-25-1503" at bounding box center [140, 197] width 66 height 14
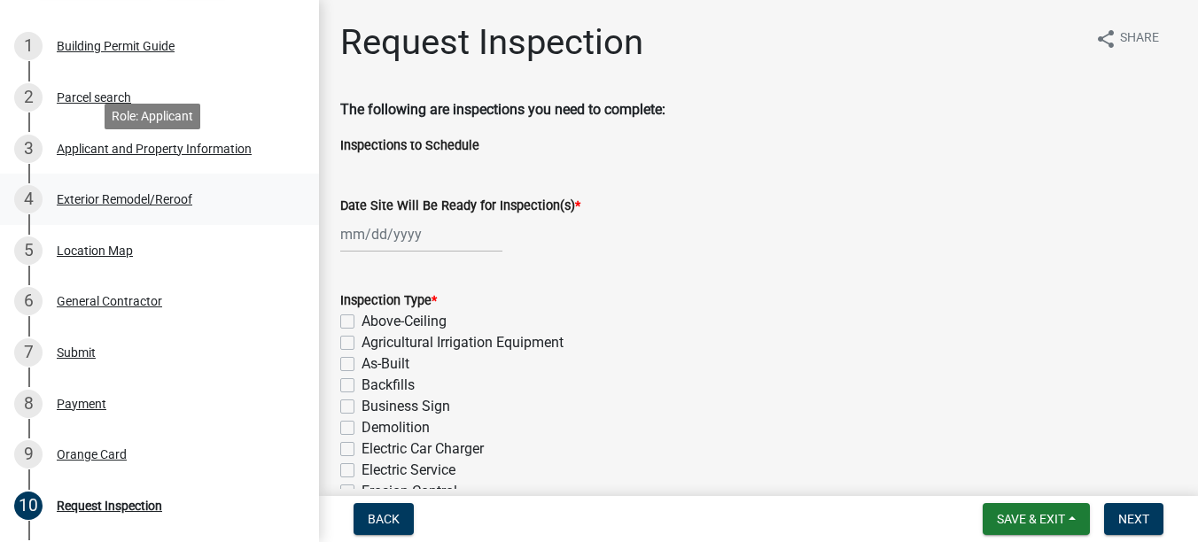
scroll to position [266, 0]
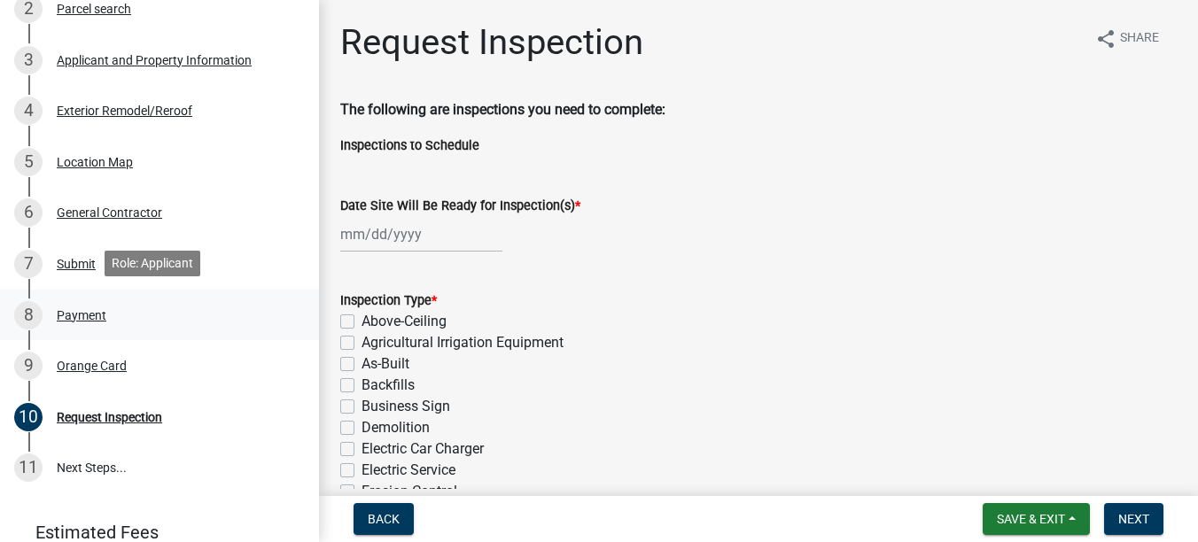
click at [78, 321] on div "8 Payment" at bounding box center [152, 315] width 276 height 28
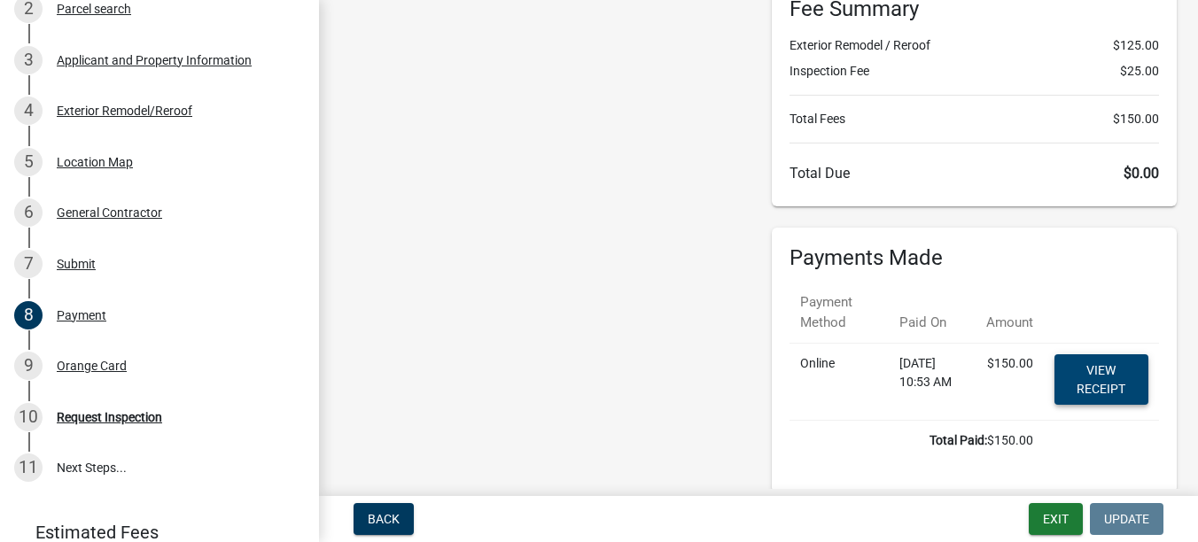
scroll to position [177, 0]
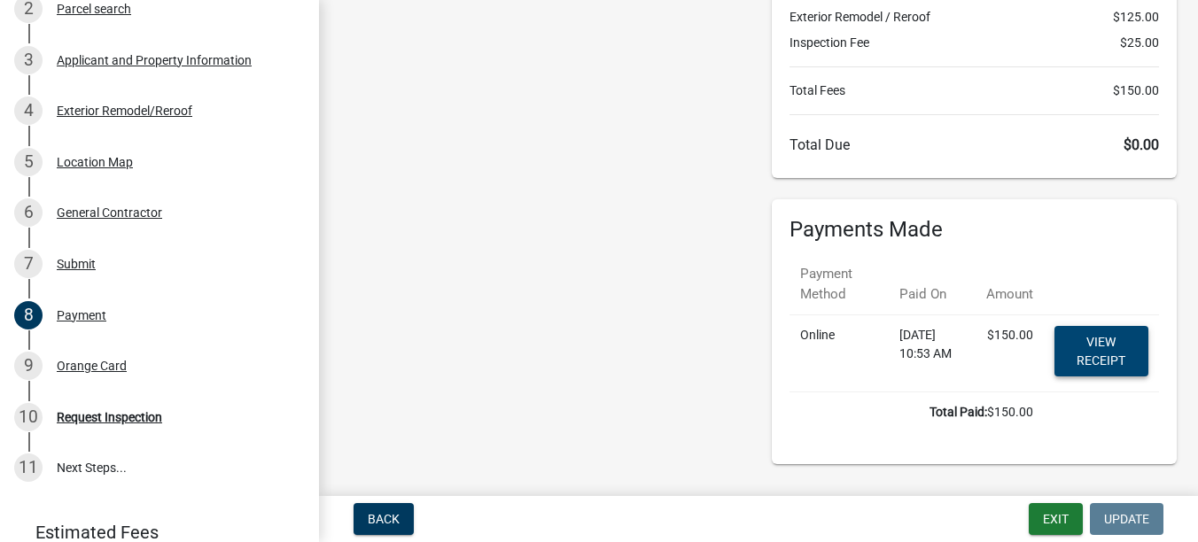
click at [1083, 373] on link "View receipt" at bounding box center [1101, 351] width 94 height 50
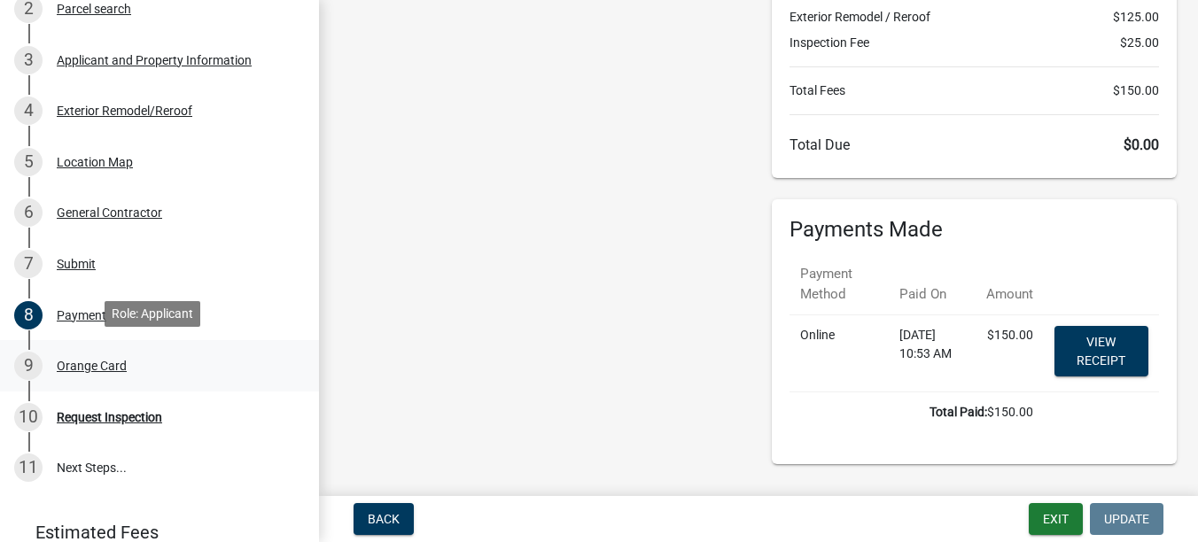
click at [72, 366] on div "Orange Card" at bounding box center [92, 366] width 70 height 12
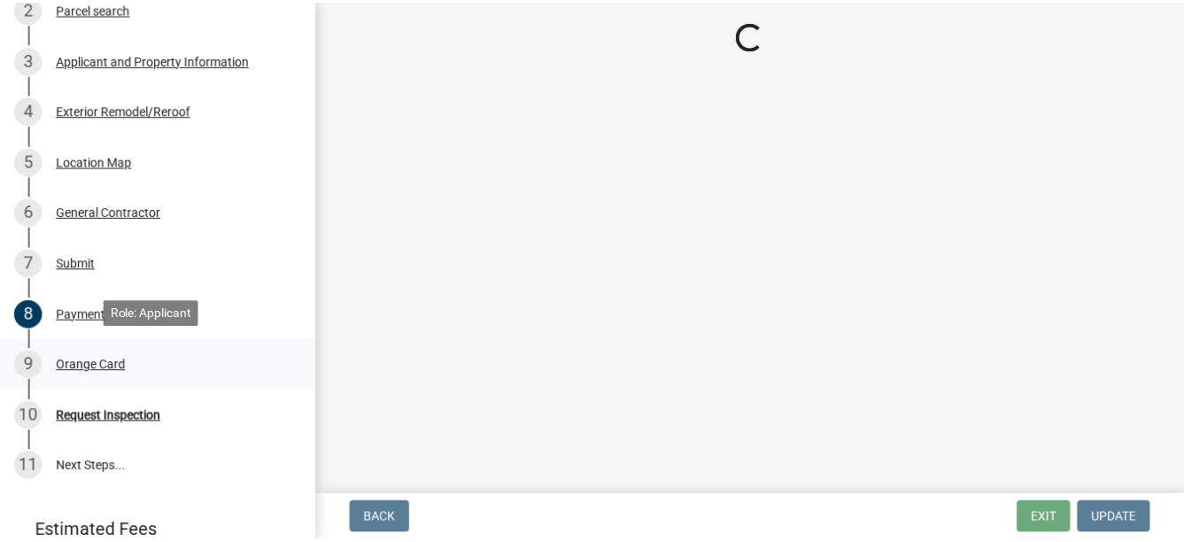
scroll to position [0, 0]
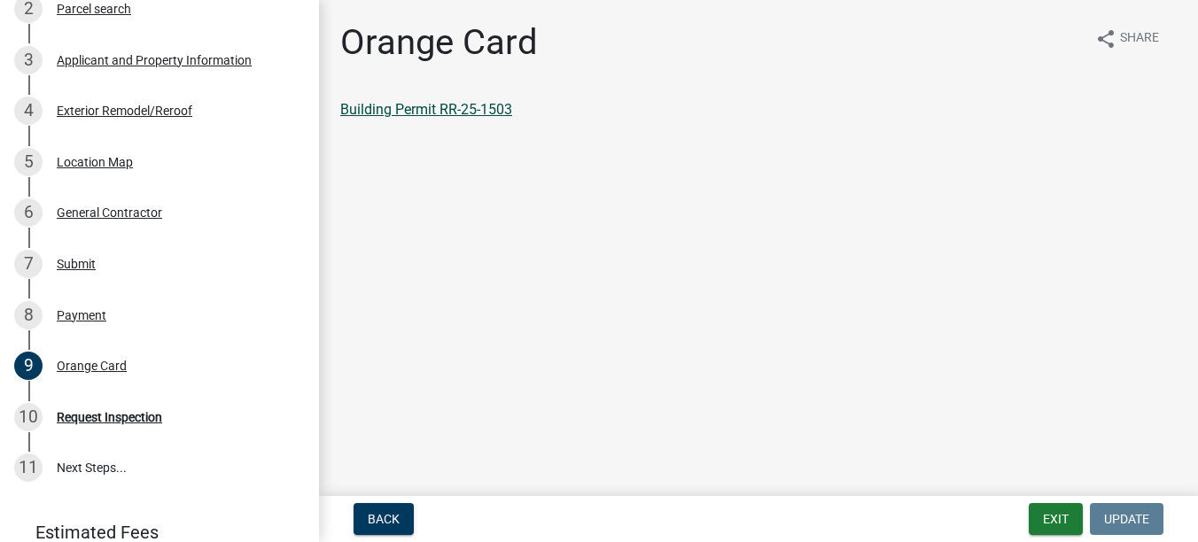
click at [425, 108] on link "Building Permit RR-25-1503" at bounding box center [426, 109] width 172 height 17
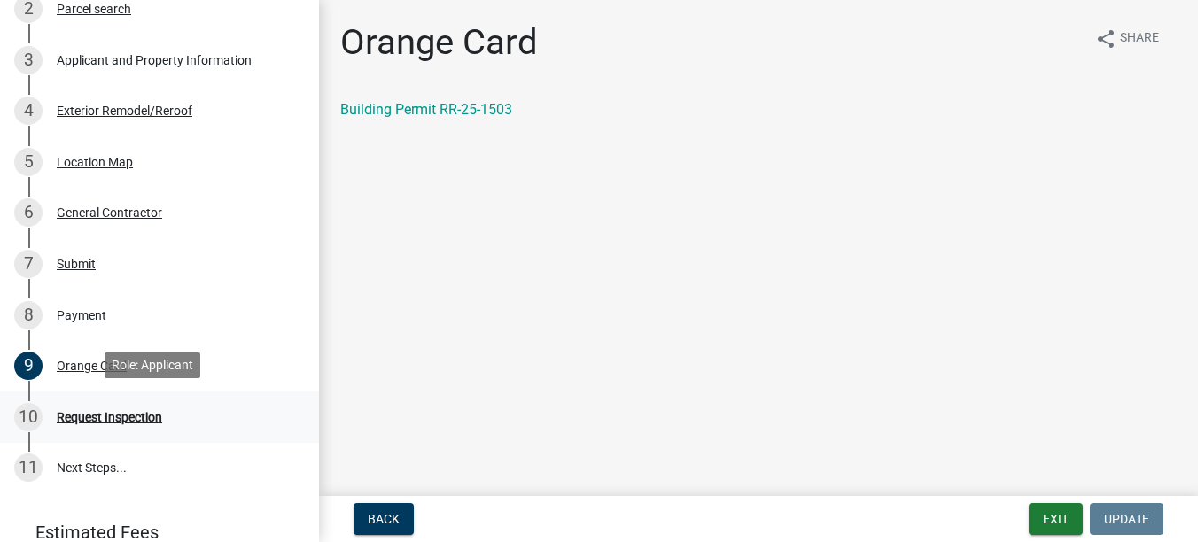
click at [82, 422] on div "10 Request Inspection" at bounding box center [152, 417] width 276 height 28
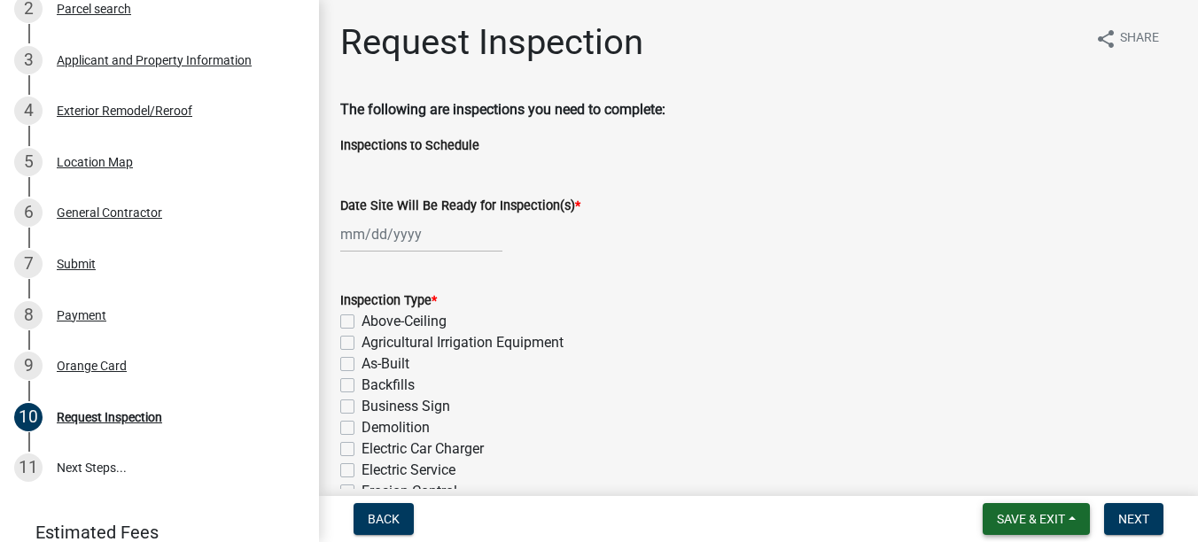
click at [1074, 521] on button "Save & Exit" at bounding box center [1035, 519] width 107 height 32
click at [1015, 484] on button "Save & Exit" at bounding box center [1019, 473] width 142 height 43
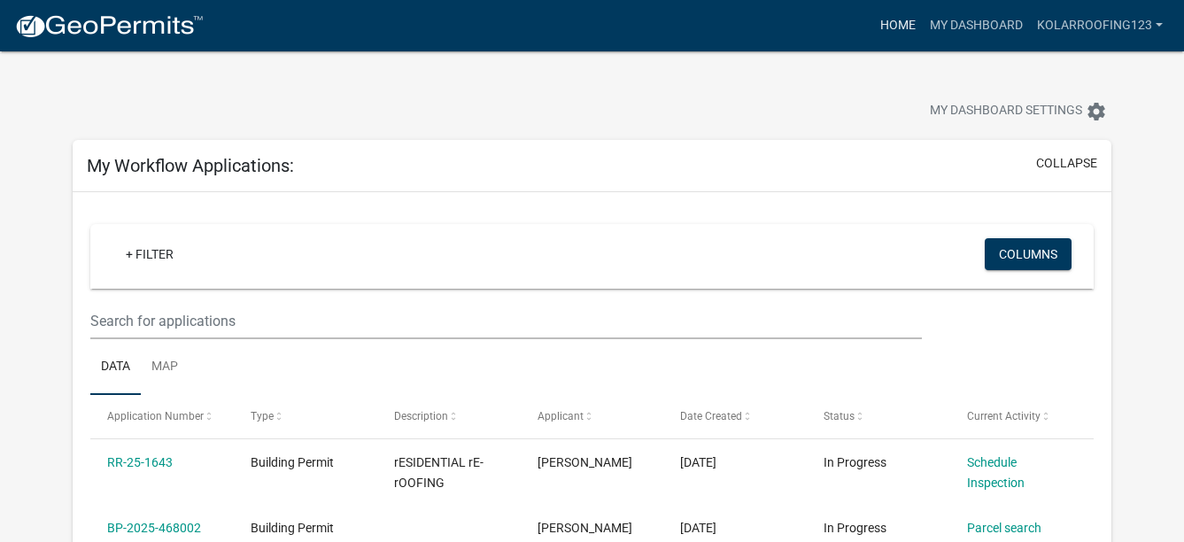
click at [916, 23] on link "Home" at bounding box center [898, 26] width 50 height 34
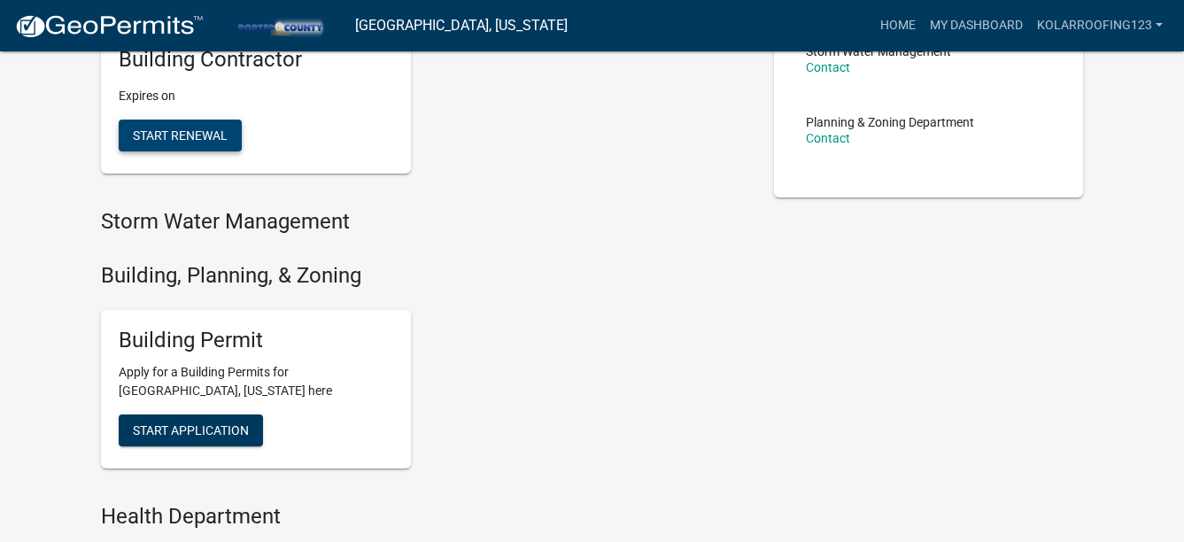
scroll to position [443, 0]
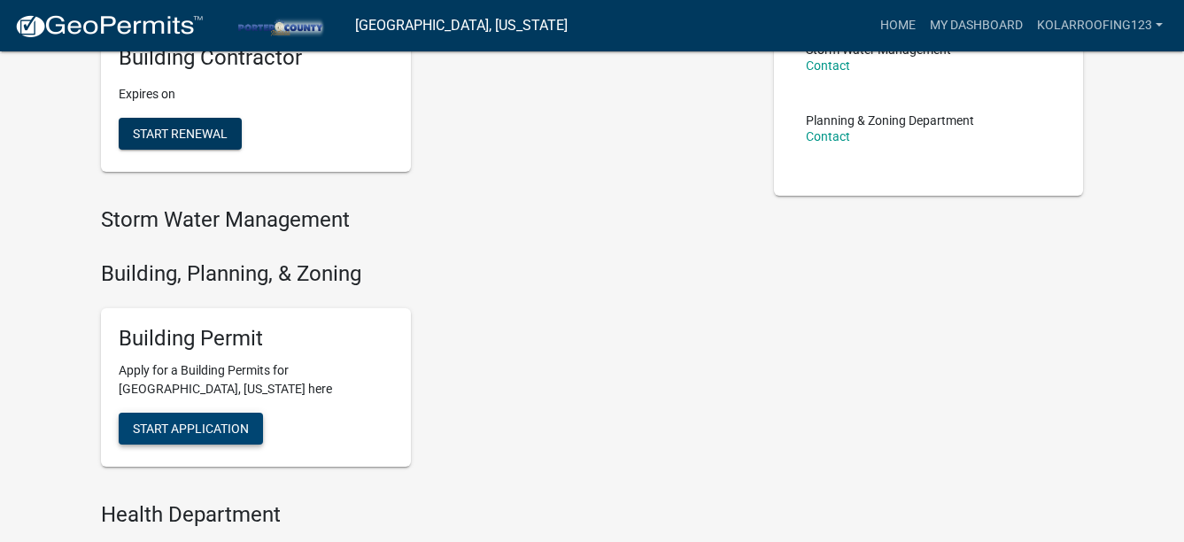
click at [223, 422] on span "Start Application" at bounding box center [191, 429] width 116 height 14
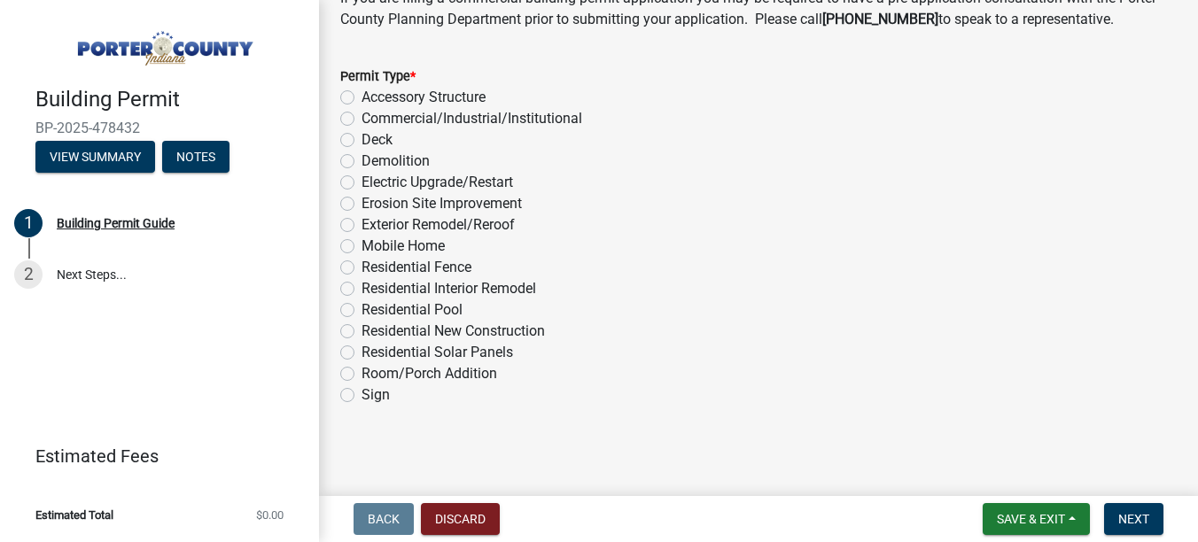
scroll to position [1529, 0]
click at [419, 221] on label "Exterior Remodel/Reroof" at bounding box center [437, 223] width 153 height 21
click at [373, 221] on input "Exterior Remodel/Reroof" at bounding box center [367, 219] width 12 height 12
radio input "true"
click at [1112, 516] on button "Next" at bounding box center [1133, 519] width 59 height 32
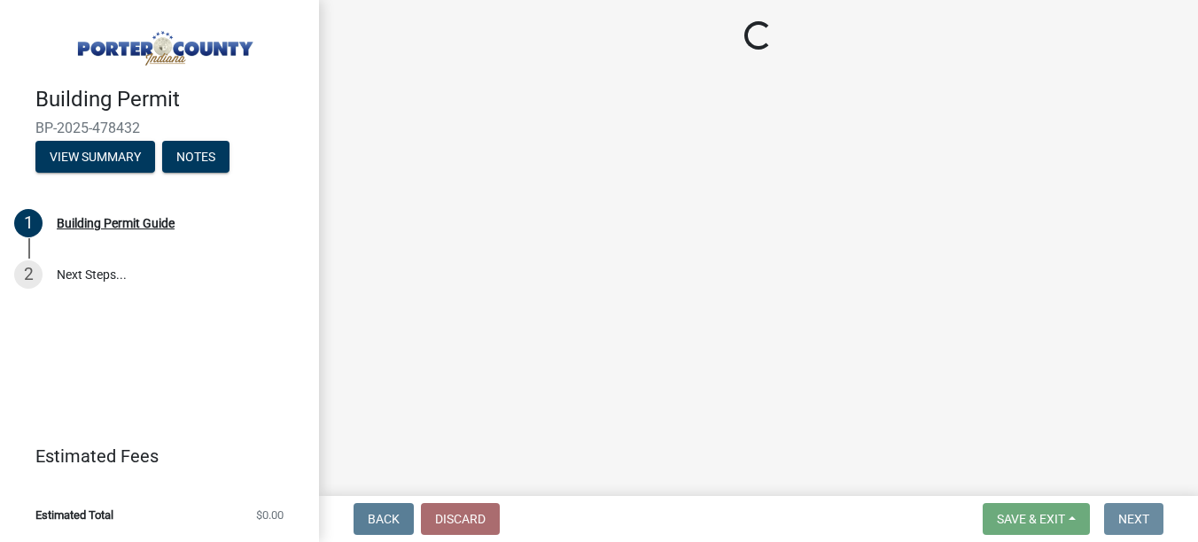
scroll to position [0, 0]
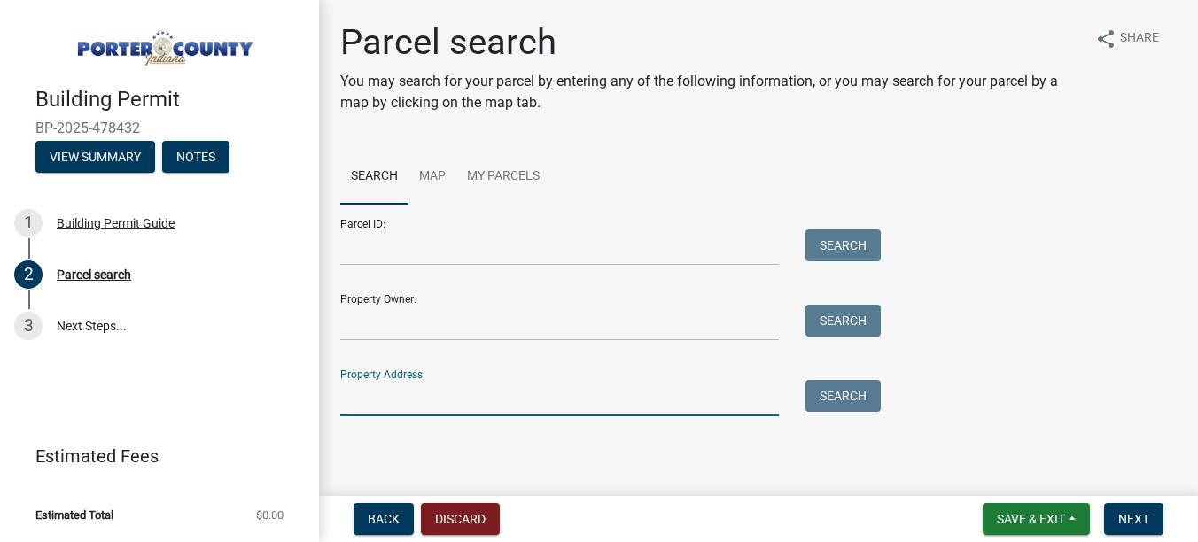
click at [406, 390] on input "Property Address:" at bounding box center [559, 398] width 438 height 36
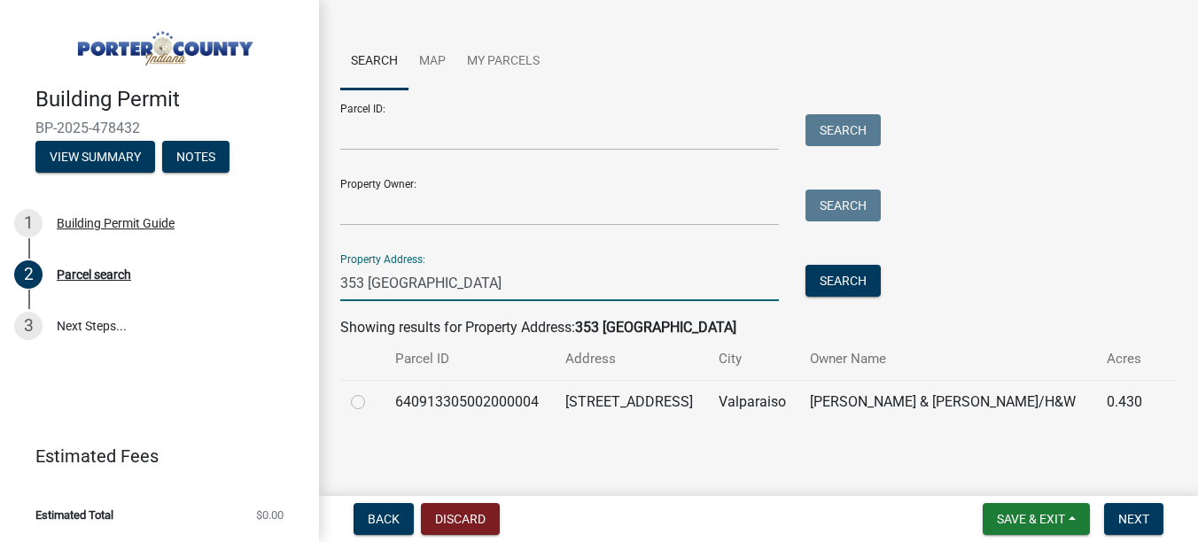
scroll to position [119, 0]
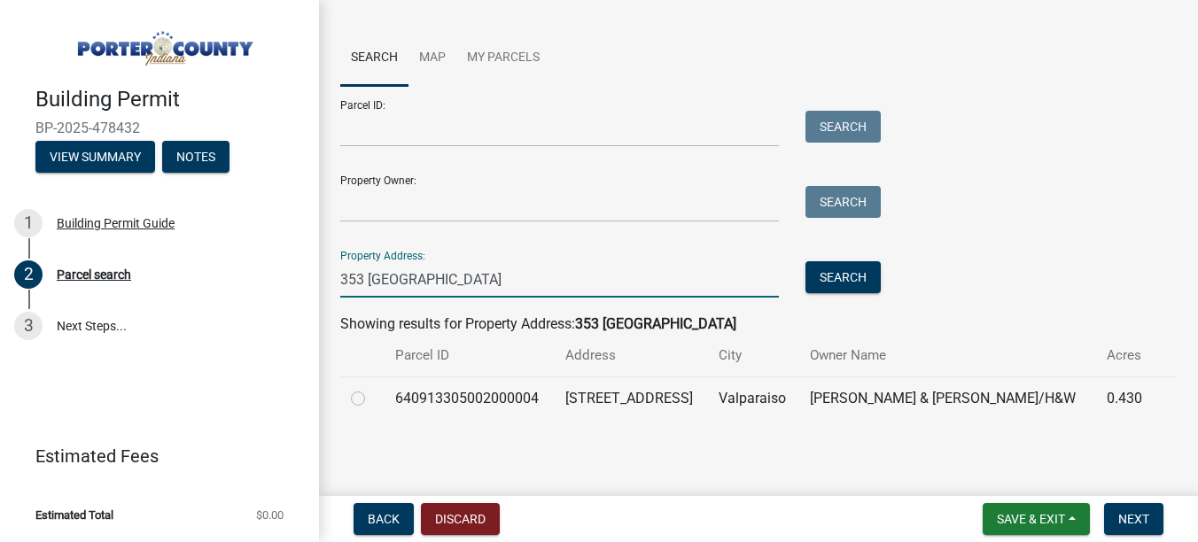
type input "353 [GEOGRAPHIC_DATA]"
click at [522, 392] on td "640913305002000004" at bounding box center [469, 397] width 170 height 43
click at [372, 388] on label at bounding box center [372, 388] width 0 height 0
click at [372, 398] on input "radio" at bounding box center [378, 394] width 12 height 12
radio input "true"
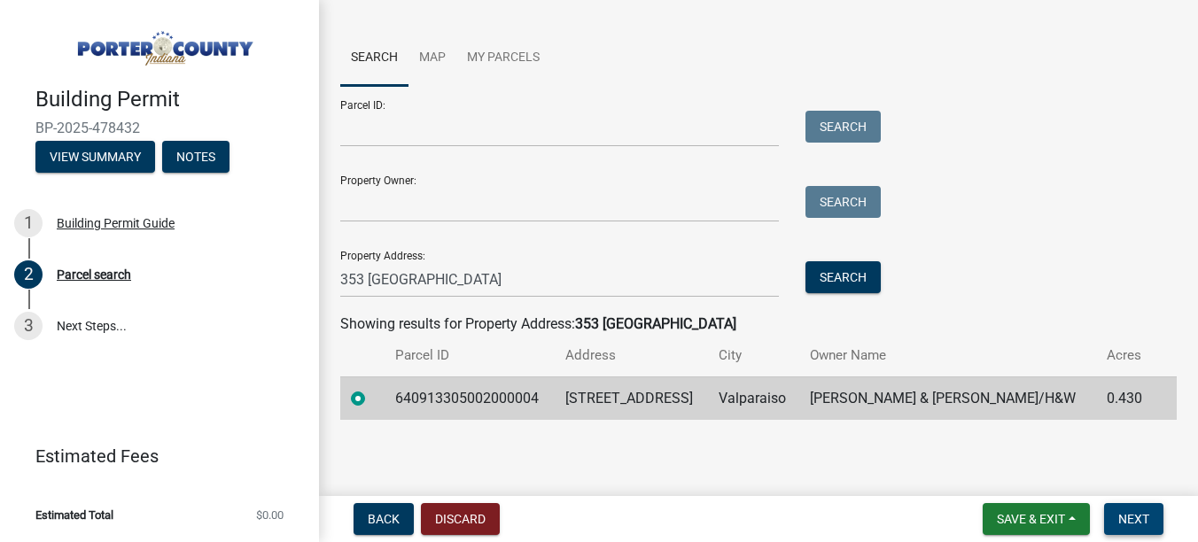
click at [1122, 523] on span "Next" at bounding box center [1133, 519] width 31 height 14
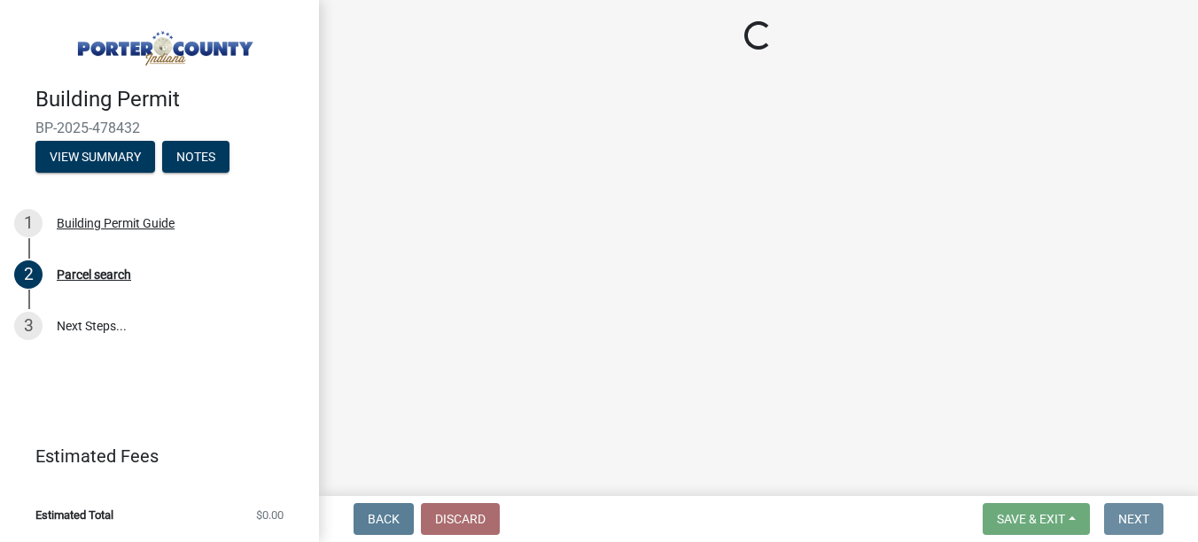
scroll to position [0, 0]
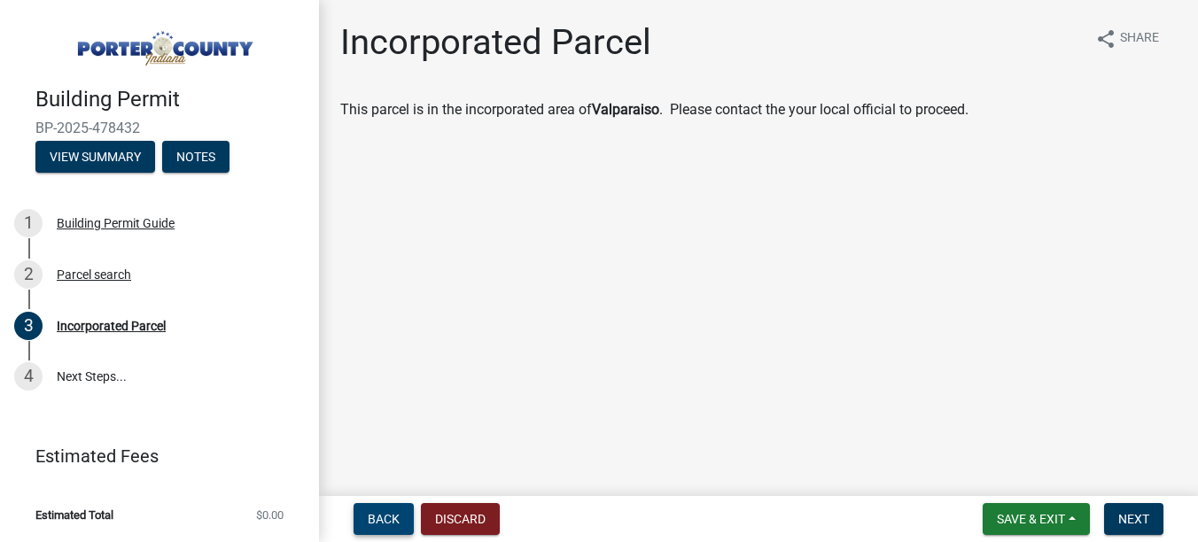
click at [397, 524] on span "Back" at bounding box center [384, 519] width 32 height 14
